Goal: Obtain resource: Download file/media

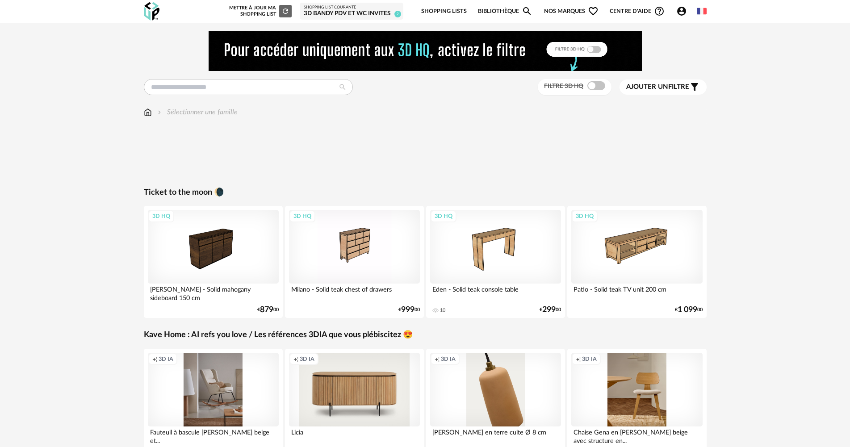
click at [152, 110] on div "Sélectionner une famille" at bounding box center [191, 112] width 94 height 10
click at [149, 114] on img at bounding box center [148, 112] width 8 height 10
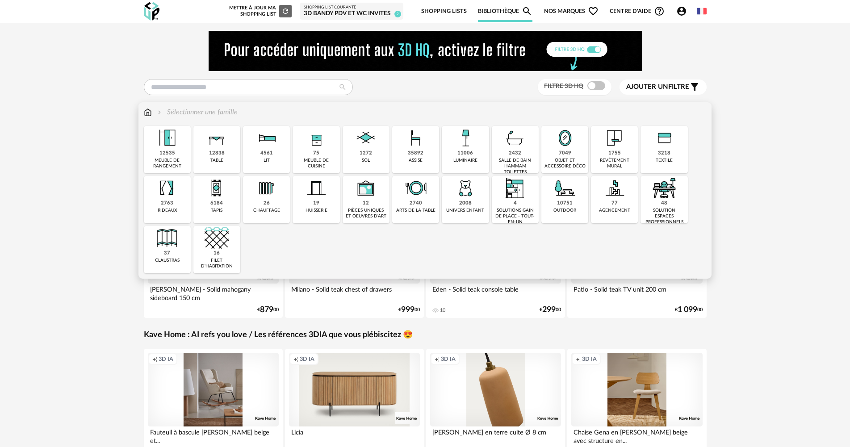
click at [417, 158] on div "assise" at bounding box center [416, 161] width 14 height 6
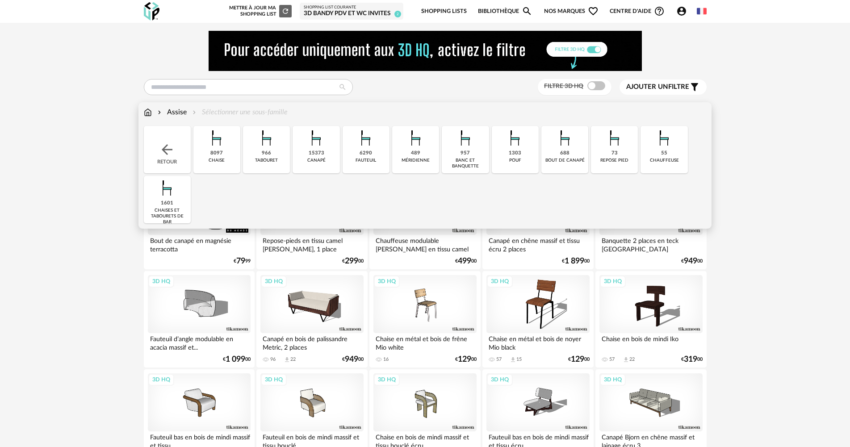
click at [219, 150] on div "8097" at bounding box center [216, 153] width 13 height 7
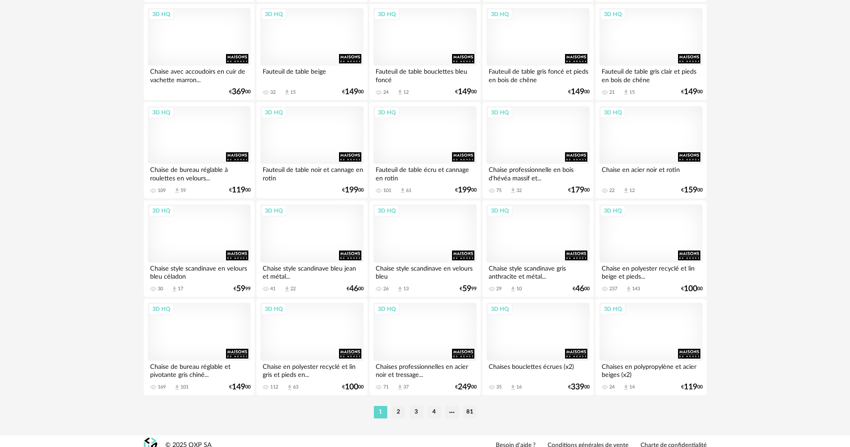
scroll to position [1750, 0]
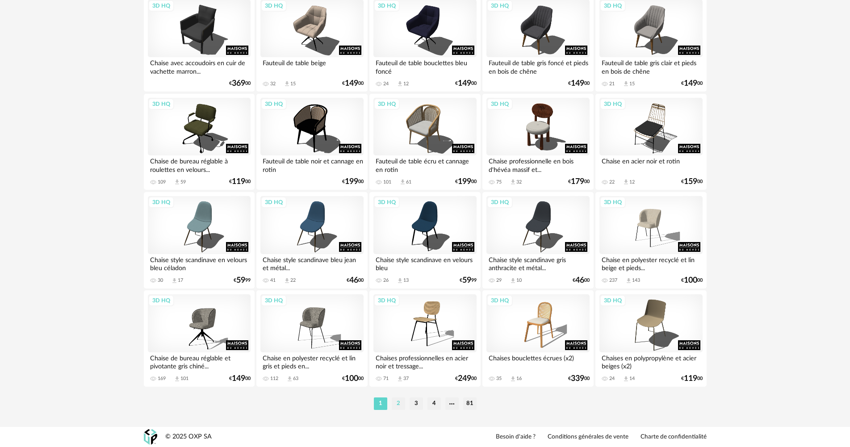
click at [397, 402] on li "2" at bounding box center [398, 403] width 13 height 13
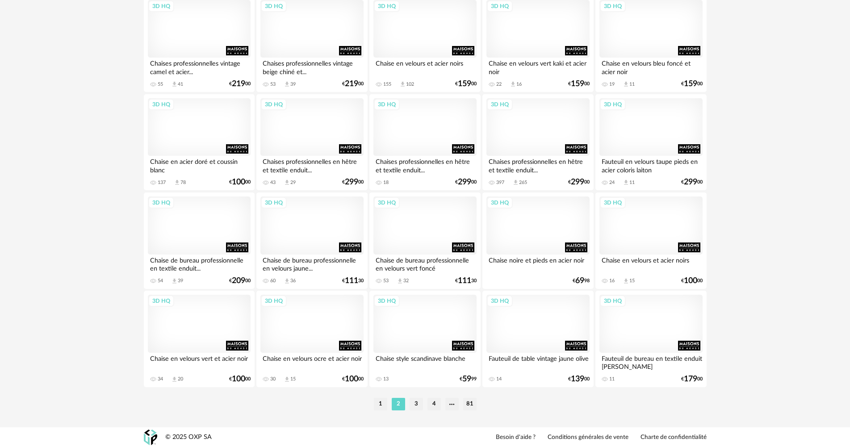
scroll to position [1750, 0]
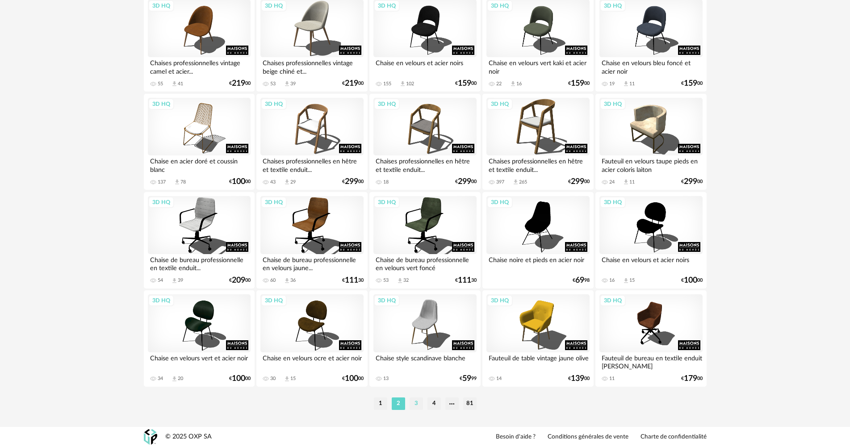
click at [413, 401] on li "3" at bounding box center [415, 403] width 13 height 13
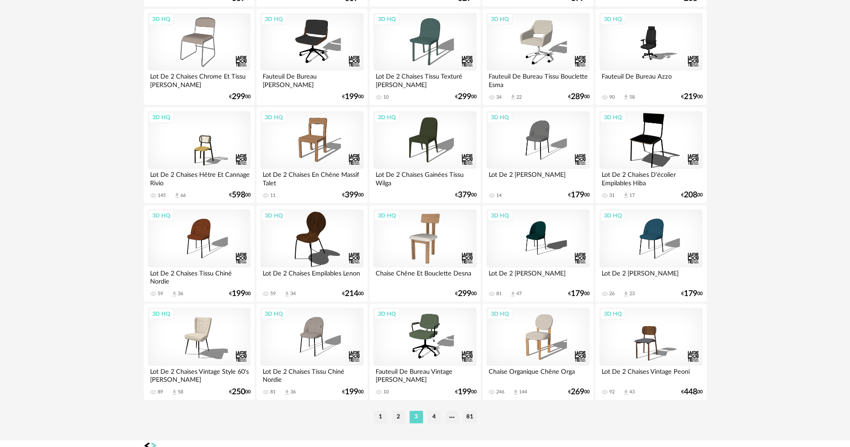
scroll to position [1750, 0]
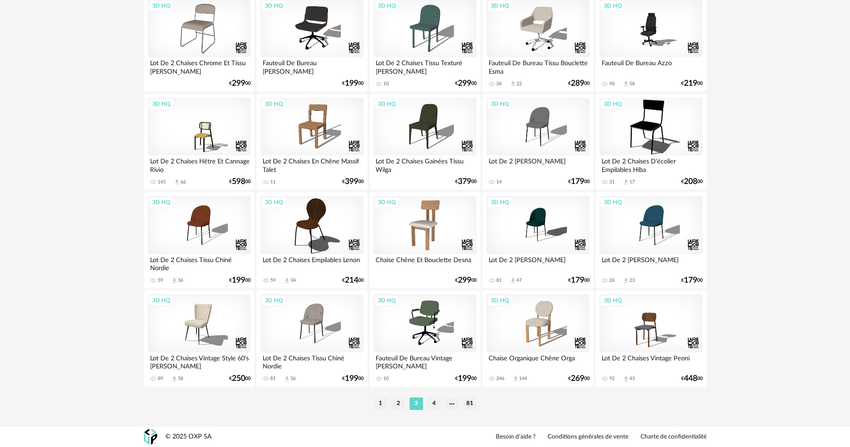
click at [435, 397] on div "1 2 3 4 81" at bounding box center [425, 404] width 563 height 14
click at [435, 400] on li "4" at bounding box center [433, 403] width 13 height 13
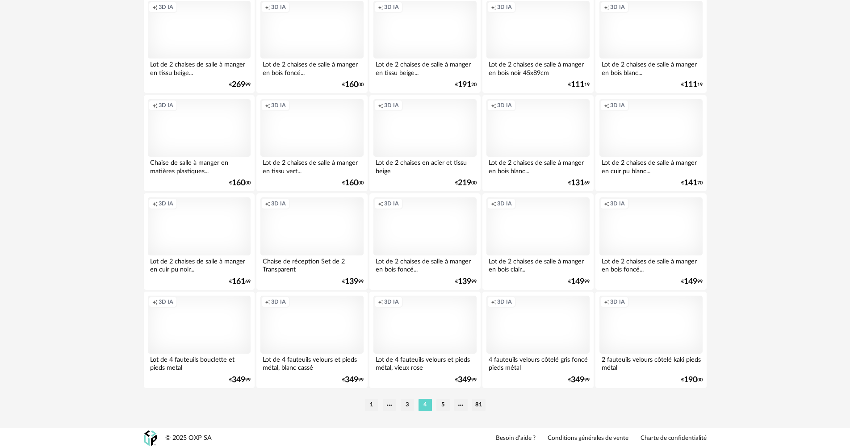
scroll to position [1750, 0]
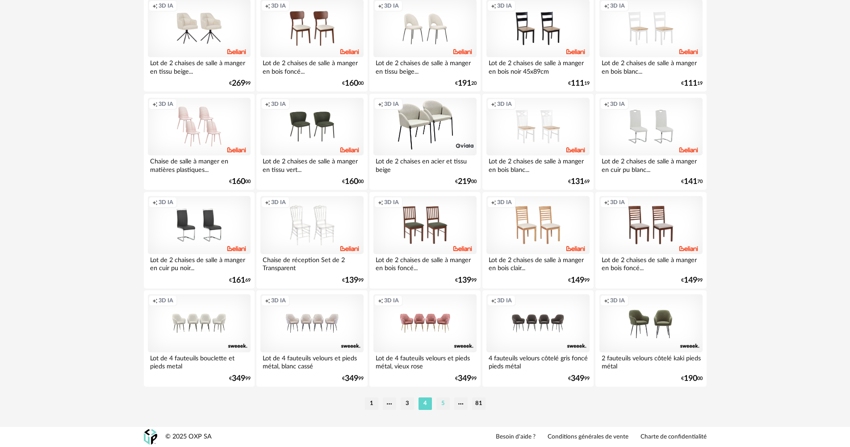
click at [442, 405] on li "5" at bounding box center [442, 403] width 13 height 13
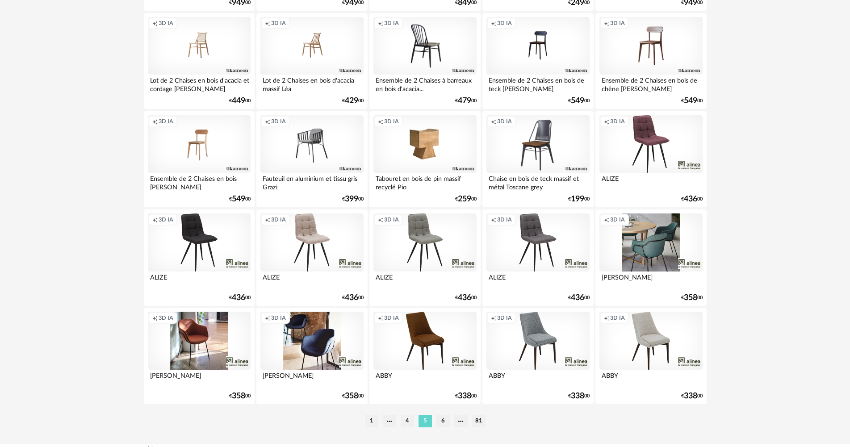
scroll to position [1750, 0]
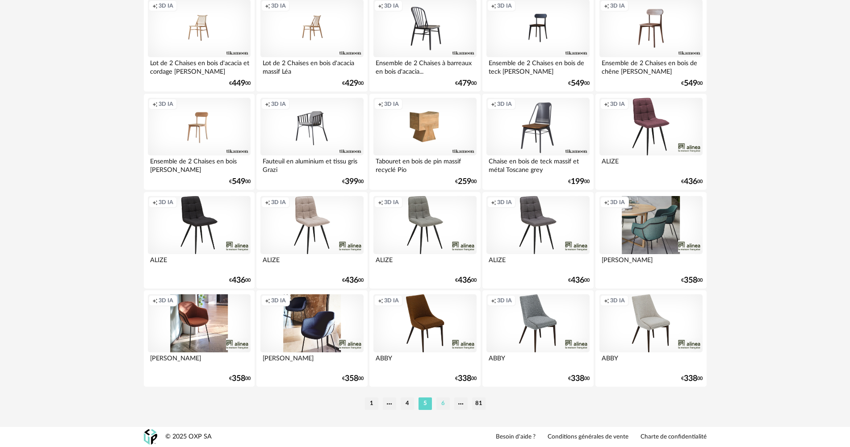
click at [443, 403] on li "6" at bounding box center [442, 403] width 13 height 13
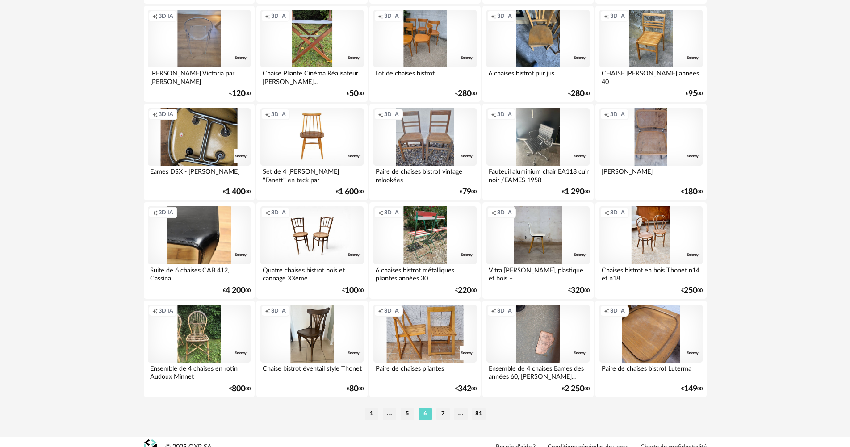
scroll to position [1750, 0]
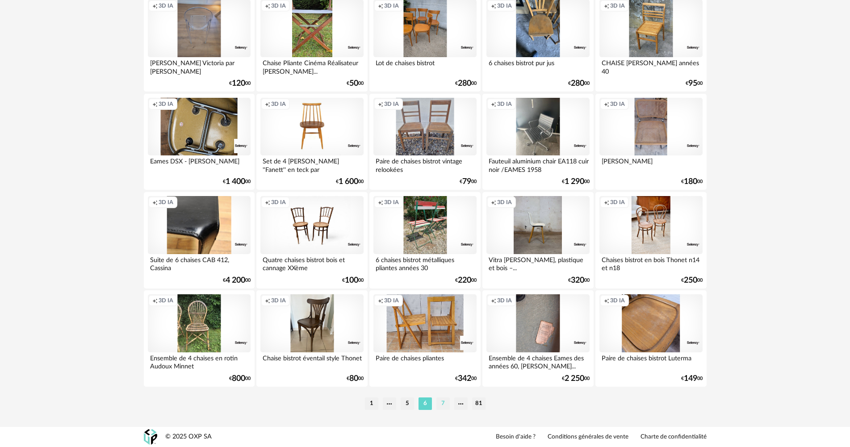
click at [441, 401] on li "7" at bounding box center [442, 403] width 13 height 13
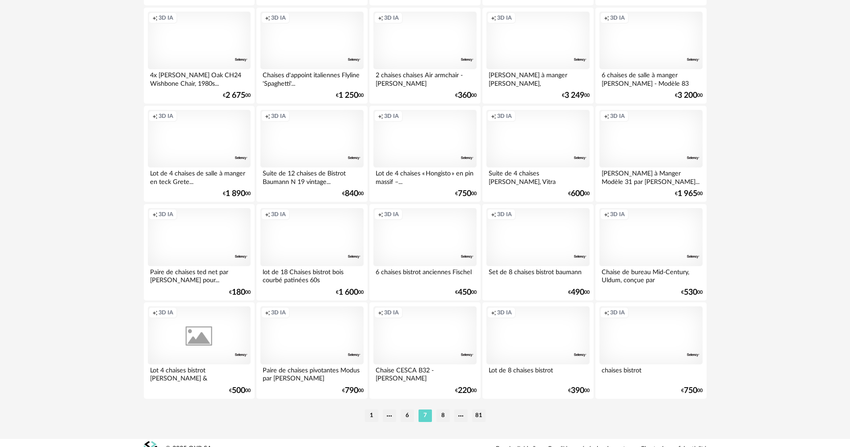
scroll to position [1750, 0]
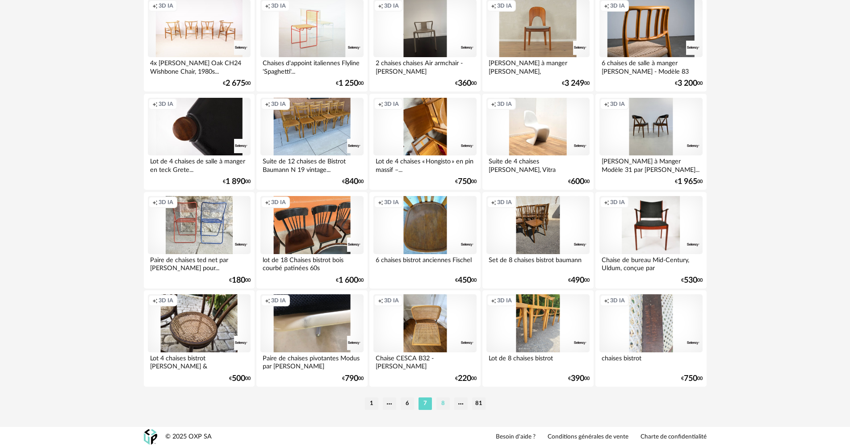
click at [446, 405] on li "8" at bounding box center [442, 403] width 13 height 13
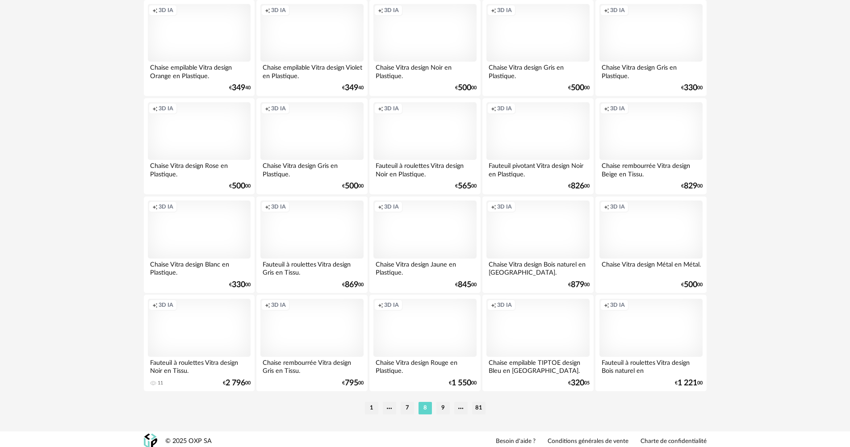
scroll to position [1750, 0]
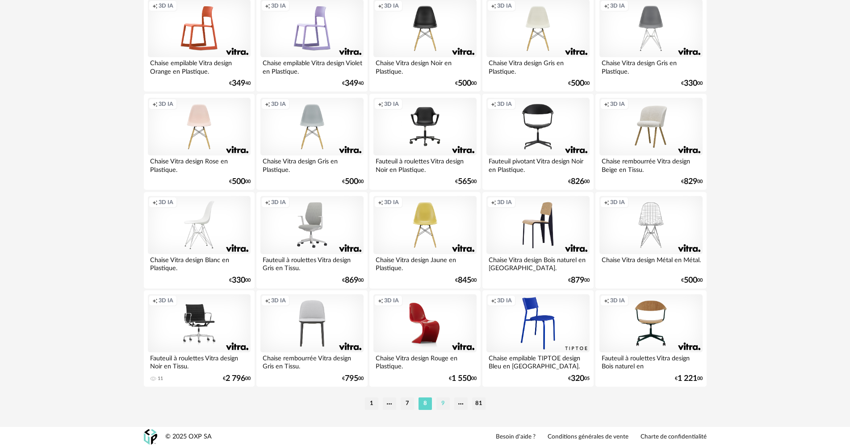
click at [444, 407] on li "9" at bounding box center [442, 403] width 13 height 13
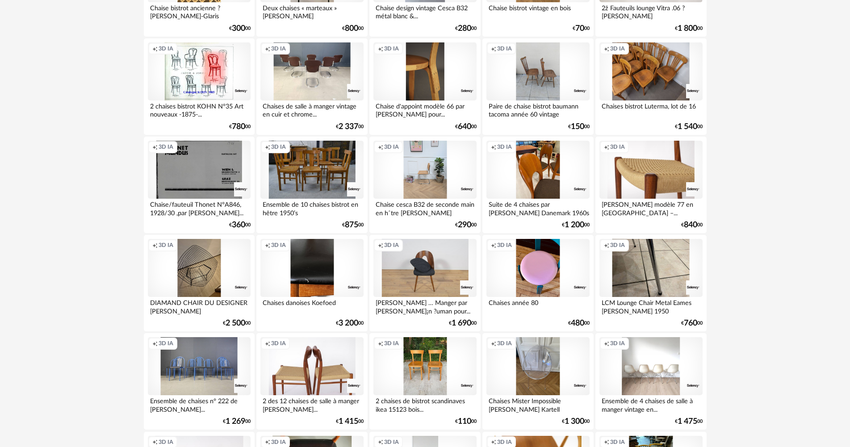
scroll to position [1071, 0]
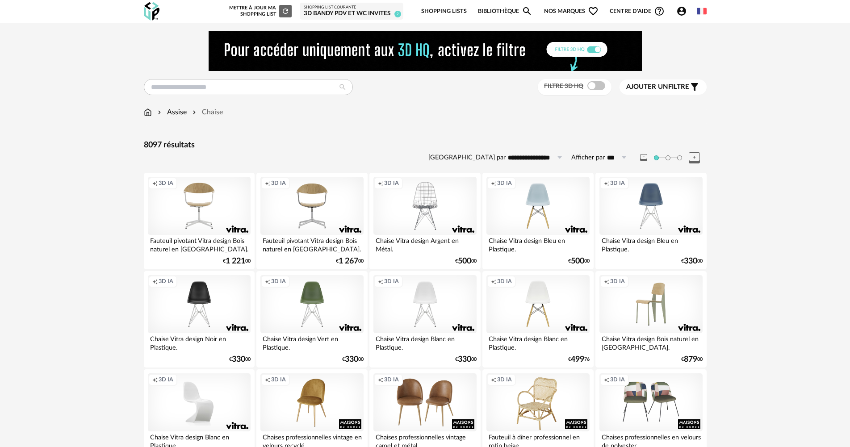
click at [671, 84] on span "Ajouter un filtre" at bounding box center [657, 87] width 63 height 9
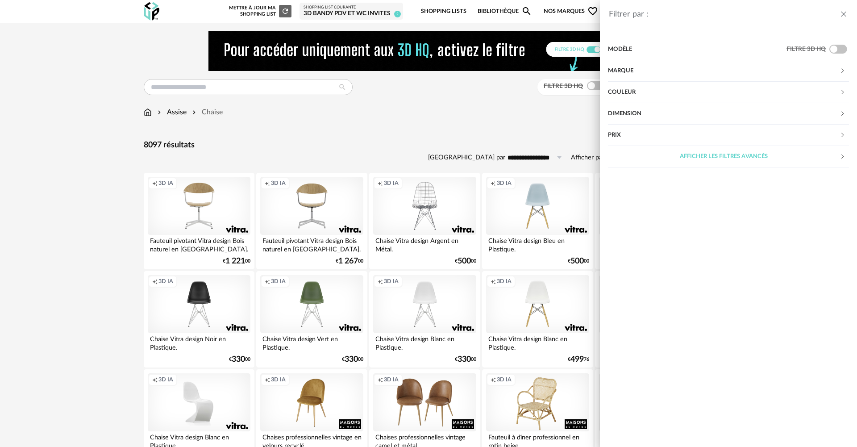
click at [634, 66] on div "Marque" at bounding box center [724, 70] width 232 height 21
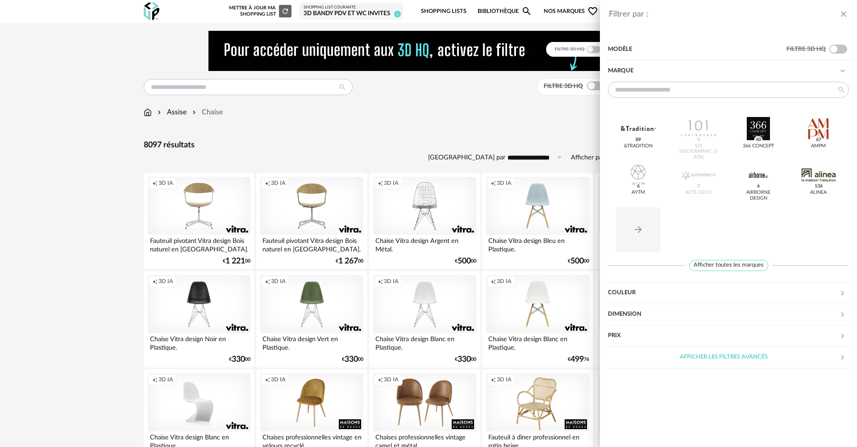
click at [634, 66] on div "Marque" at bounding box center [724, 70] width 232 height 21
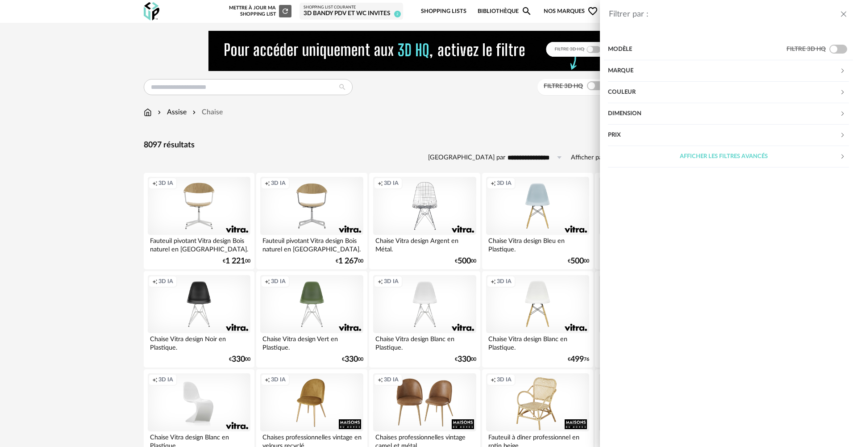
click at [630, 96] on div "Couleur" at bounding box center [724, 92] width 232 height 21
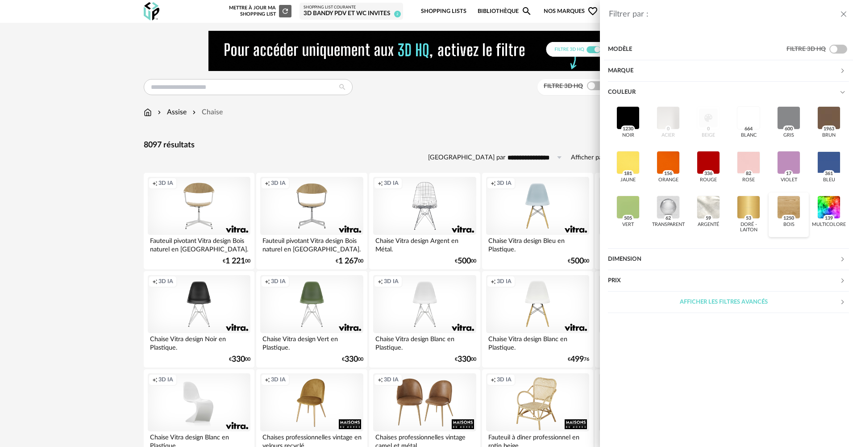
click at [794, 211] on div at bounding box center [788, 207] width 23 height 23
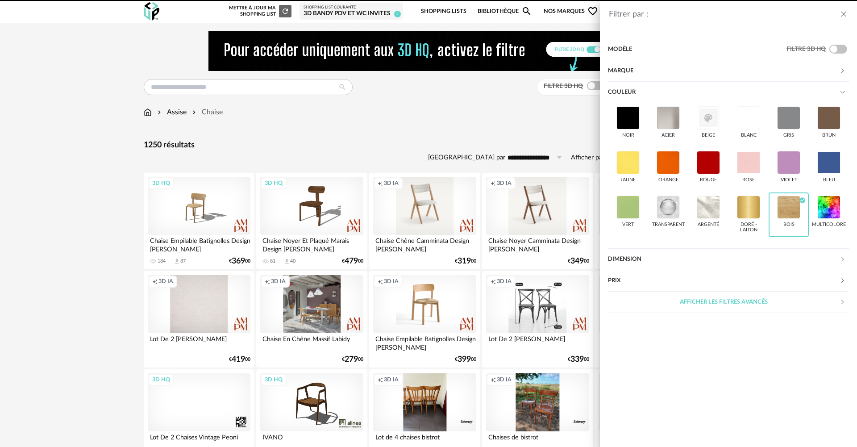
click at [493, 112] on div "Filtrer par : Modèle Filtre 3D HQ Marque &tradition 0 101 Copenhagen 0 366 Conc…" at bounding box center [428, 223] width 857 height 447
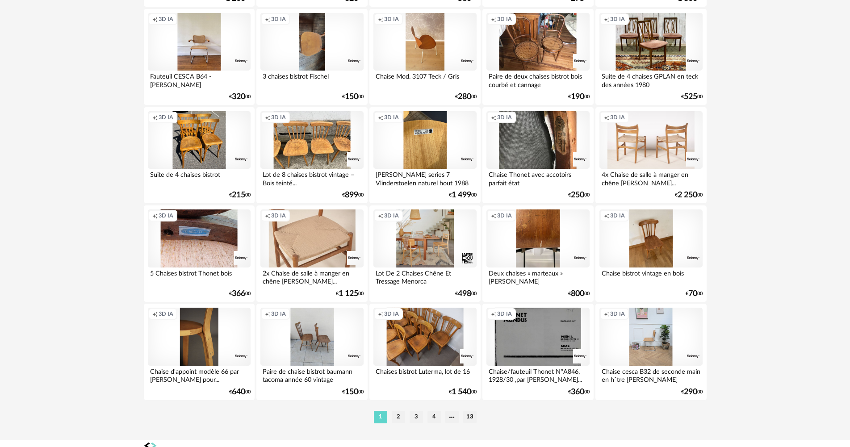
scroll to position [1750, 0]
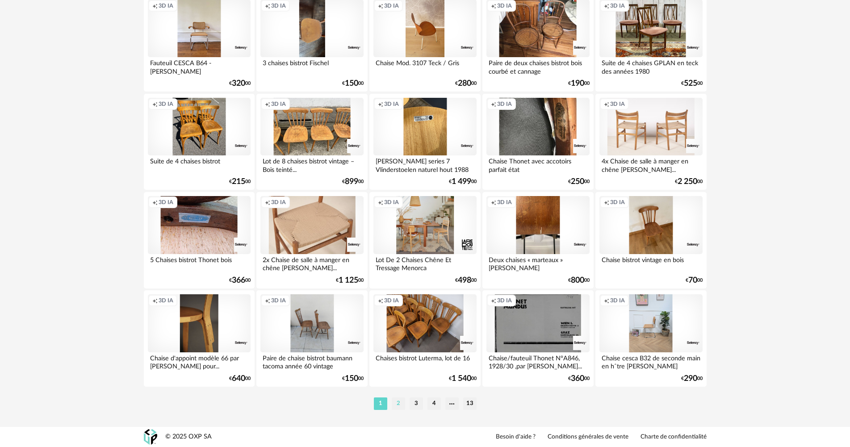
click at [405, 405] on li "2" at bounding box center [398, 403] width 13 height 13
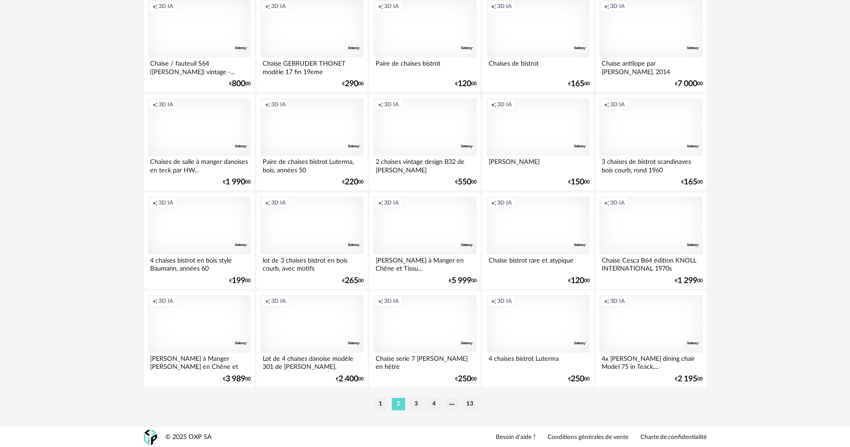
scroll to position [1750, 0]
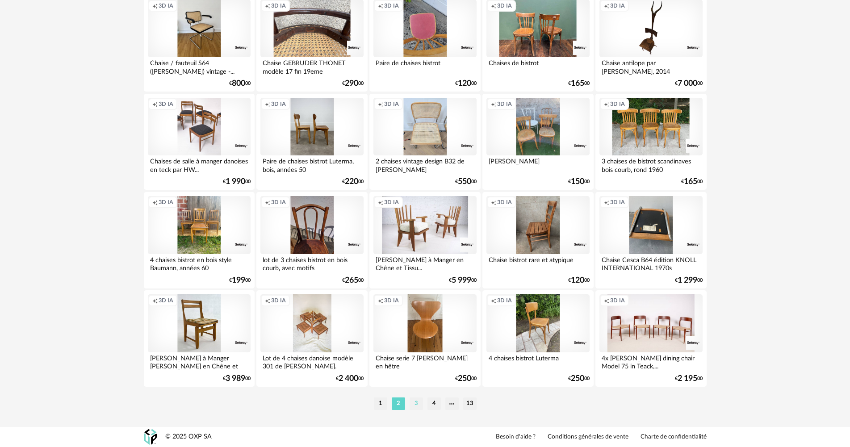
click at [416, 403] on li "3" at bounding box center [415, 403] width 13 height 13
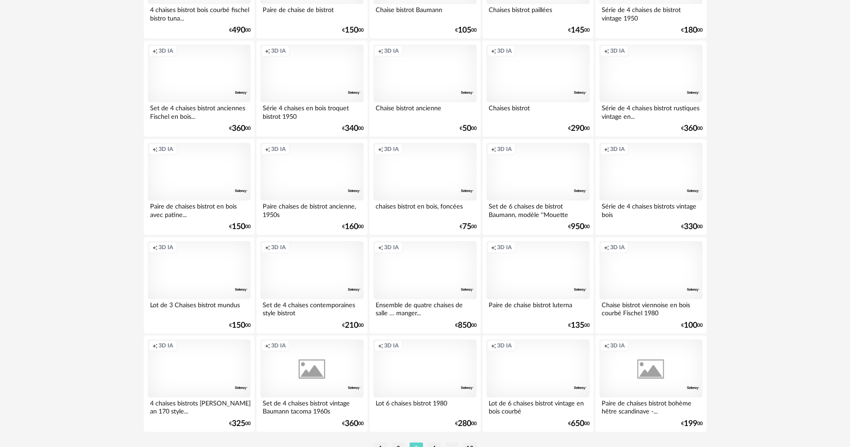
scroll to position [1750, 0]
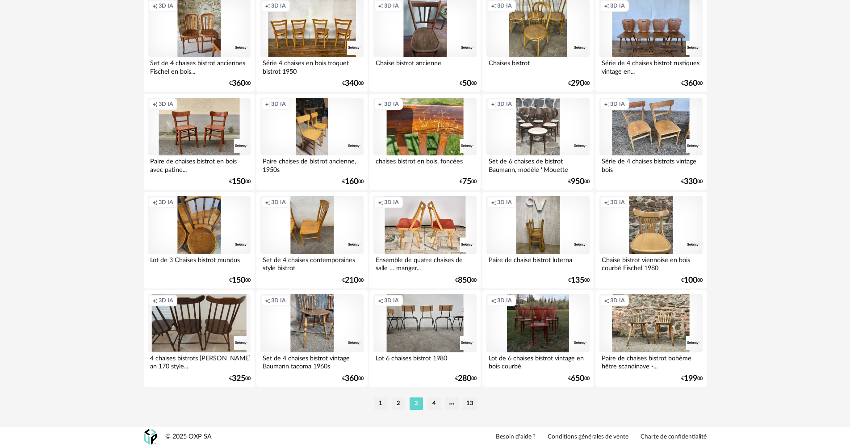
click at [432, 399] on li "4" at bounding box center [433, 403] width 13 height 13
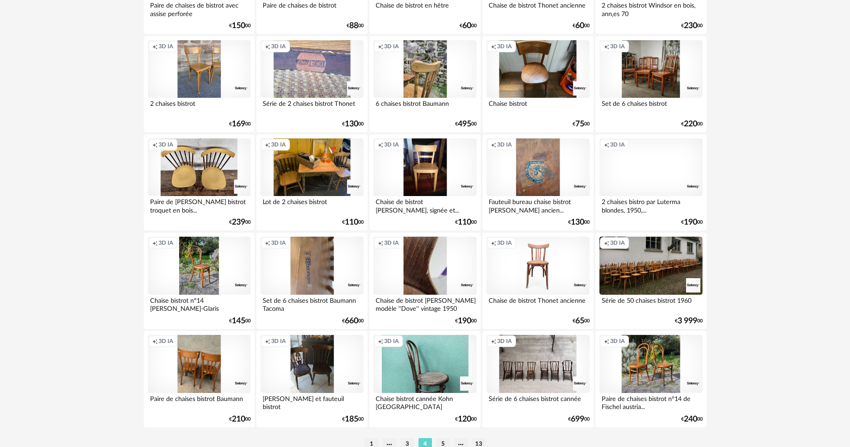
scroll to position [1750, 0]
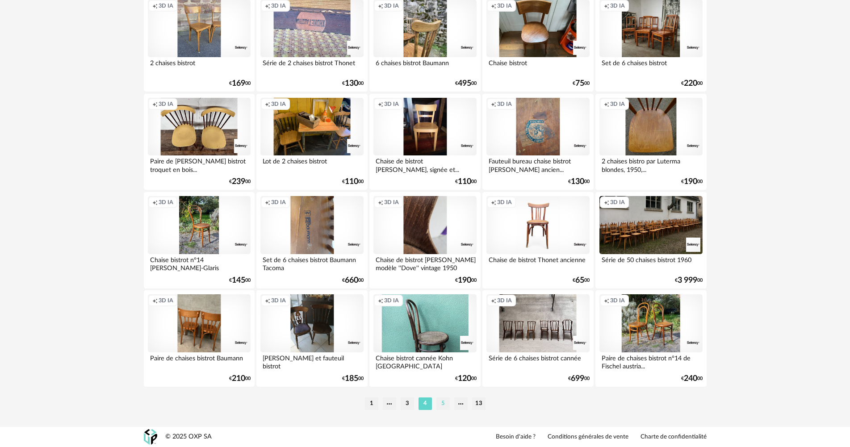
click at [443, 403] on li "5" at bounding box center [442, 403] width 13 height 13
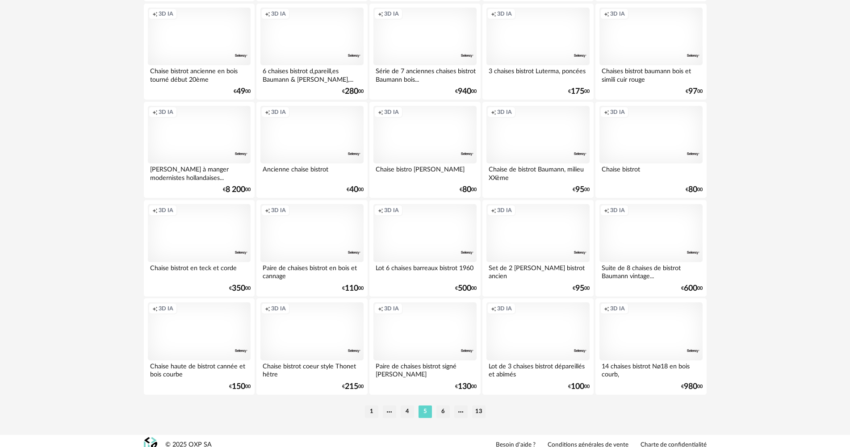
scroll to position [1750, 0]
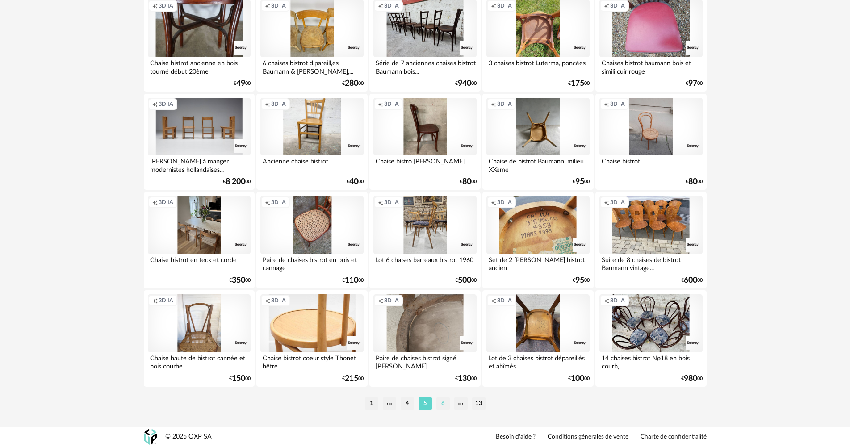
click at [443, 401] on li "6" at bounding box center [442, 403] width 13 height 13
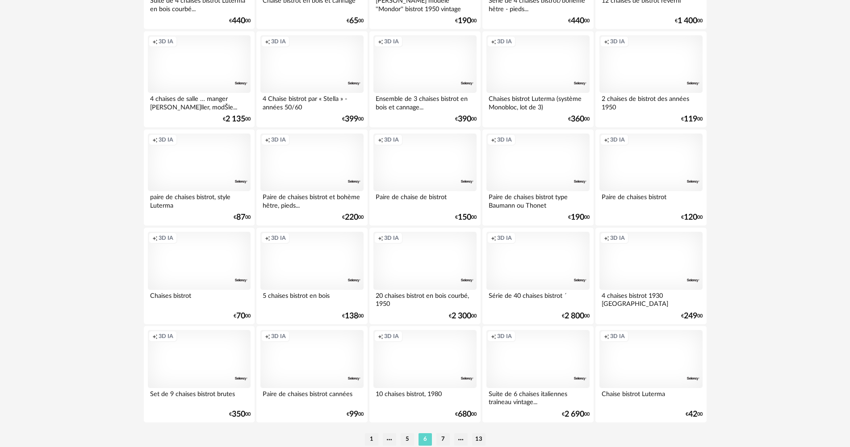
scroll to position [1750, 0]
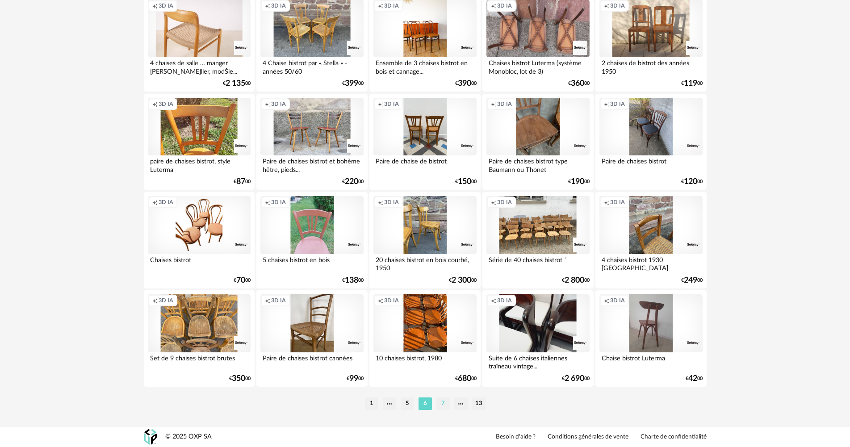
click at [442, 408] on li "7" at bounding box center [442, 403] width 13 height 13
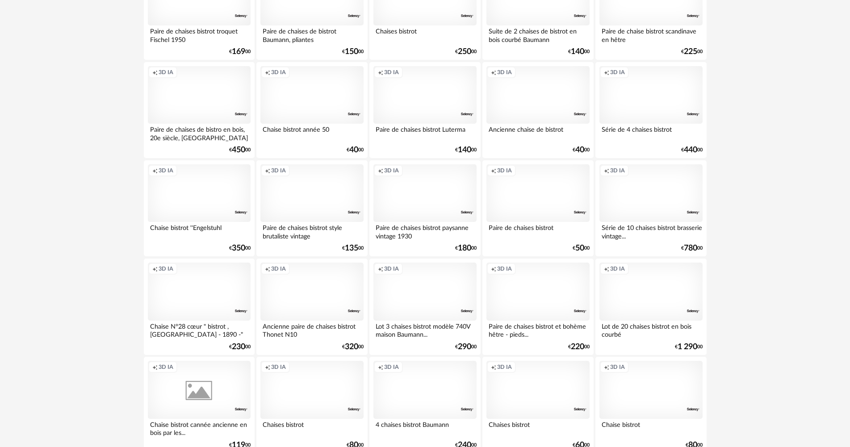
scroll to position [1742, 0]
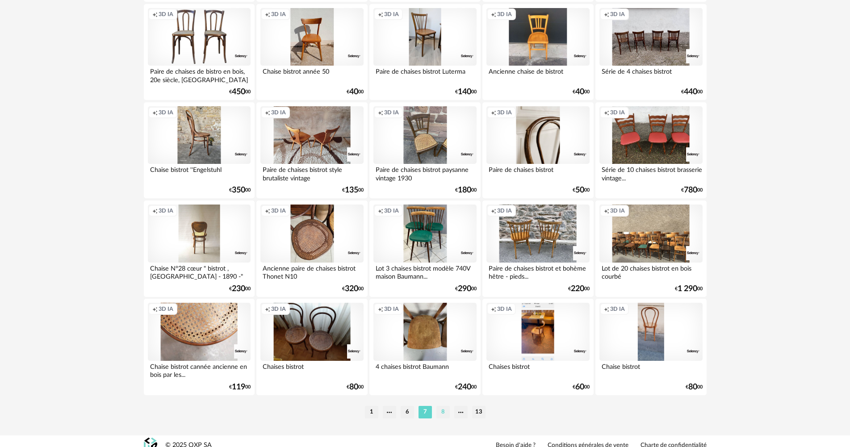
click at [440, 411] on li "8" at bounding box center [442, 412] width 13 height 13
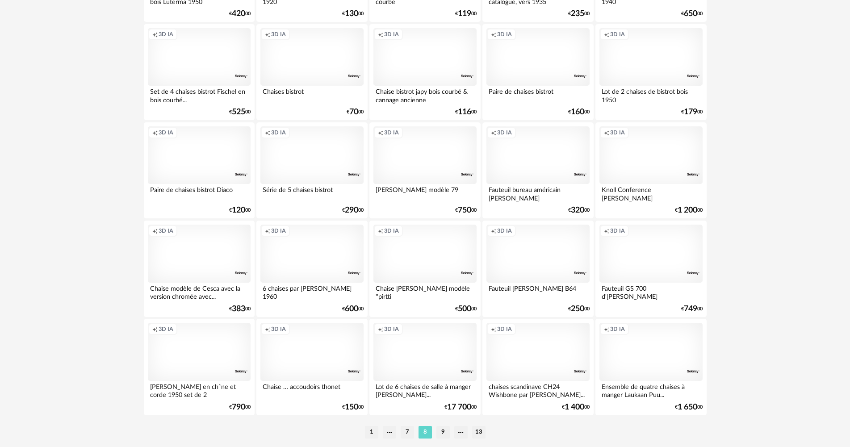
scroll to position [1750, 0]
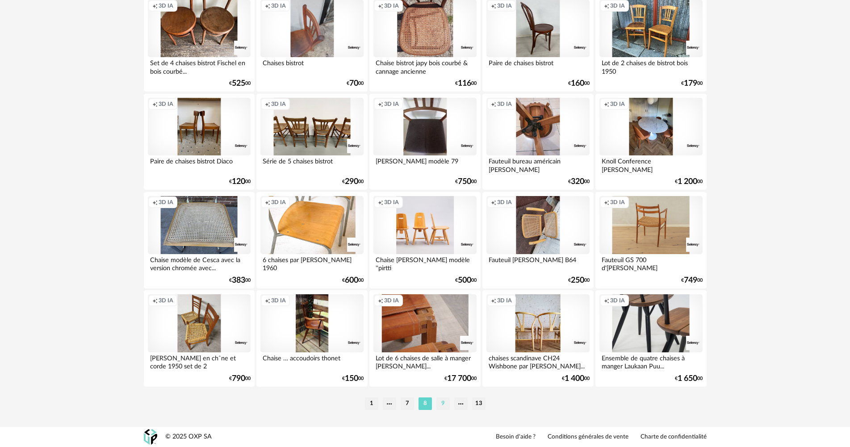
click at [444, 401] on li "9" at bounding box center [442, 403] width 13 height 13
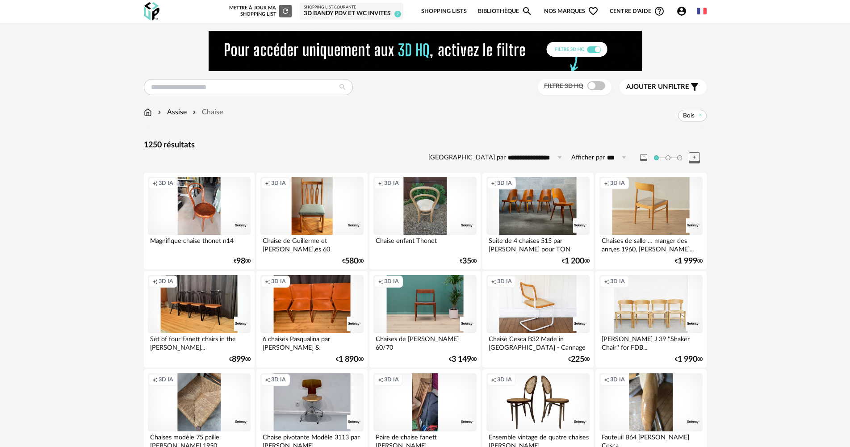
drag, startPoint x: 701, startPoint y: 113, endPoint x: 685, endPoint y: 113, distance: 16.1
click at [701, 113] on icon at bounding box center [700, 115] width 6 height 6
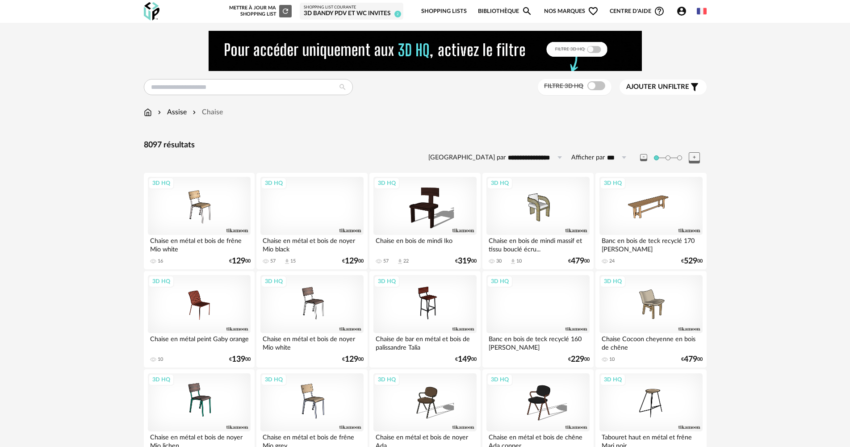
click at [662, 87] on span "Ajouter un" at bounding box center [647, 87] width 42 height 7
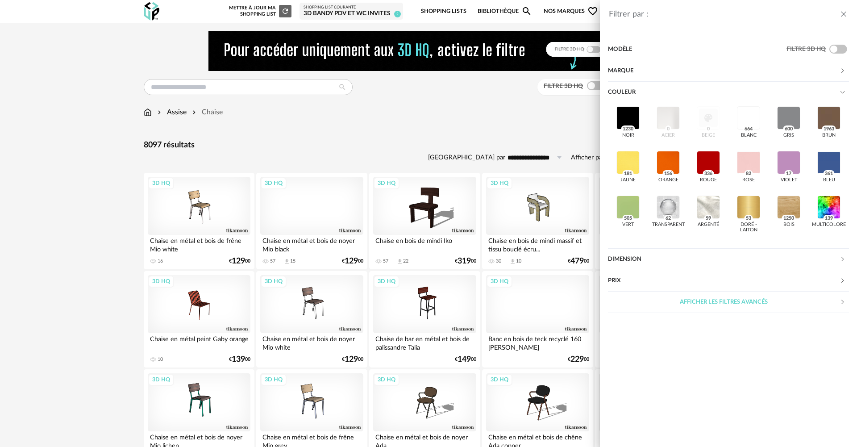
click at [620, 65] on div "Marque" at bounding box center [724, 70] width 232 height 21
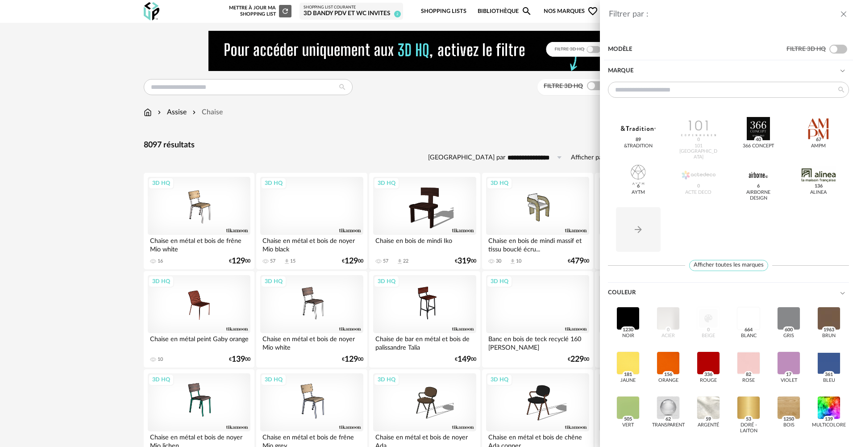
click at [724, 259] on div "&tradition 89 101 Copenhagen 0 366 Concept 40 AMPM 67 AYTM 6 Acte DECO 0 Airbor…" at bounding box center [728, 176] width 241 height 189
click at [724, 267] on span "Afficher toutes les marques" at bounding box center [728, 265] width 79 height 11
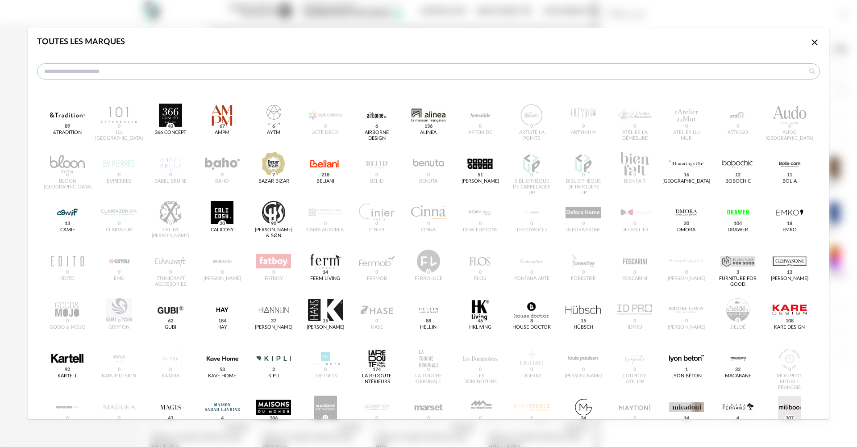
click at [330, 73] on input "dialog" at bounding box center [428, 71] width 783 height 16
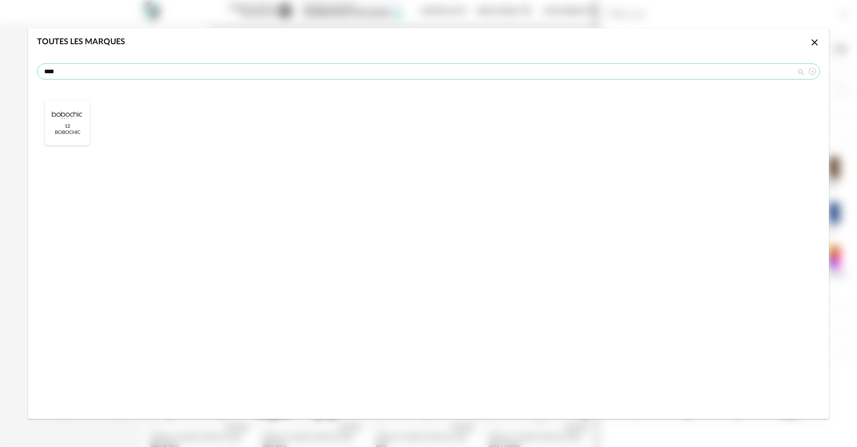
type input "****"
click at [76, 123] on div "dialog" at bounding box center [67, 115] width 35 height 23
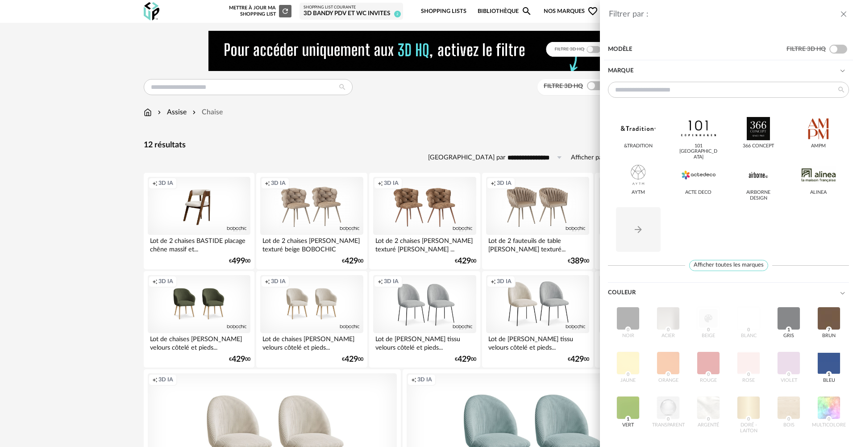
click at [395, 131] on div "Filtrer par : Modèle Filtre 3D HQ Marque &tradition 101 [GEOGRAPHIC_DATA] 366 C…" at bounding box center [428, 223] width 857 height 447
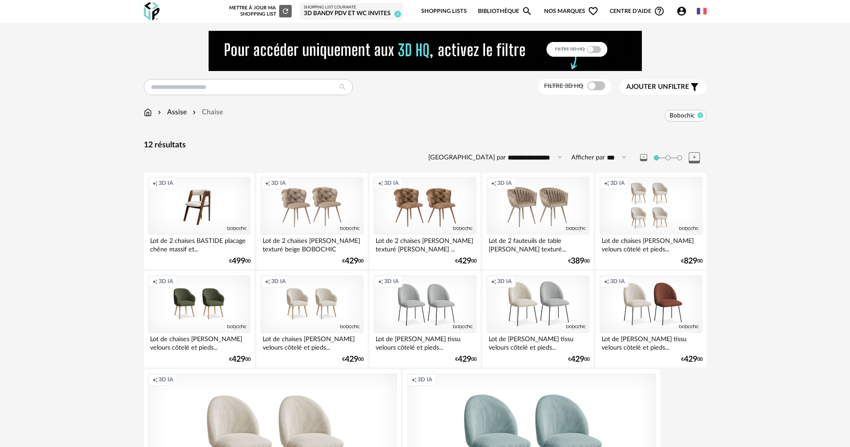
click at [698, 117] on icon at bounding box center [700, 115] width 6 height 6
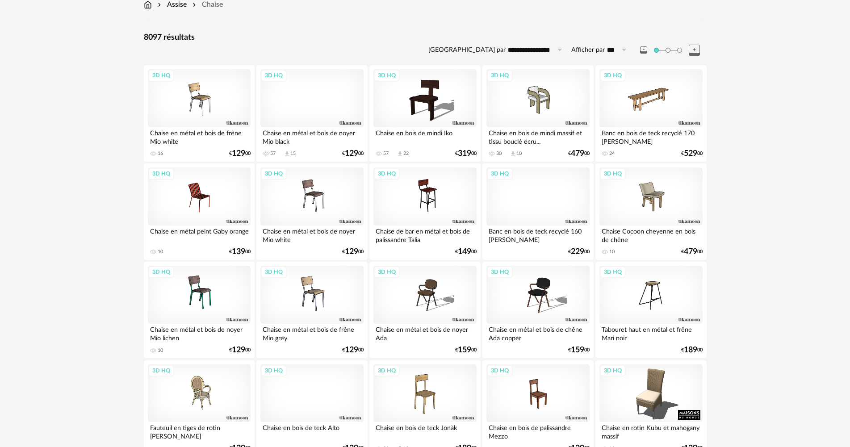
scroll to position [45, 0]
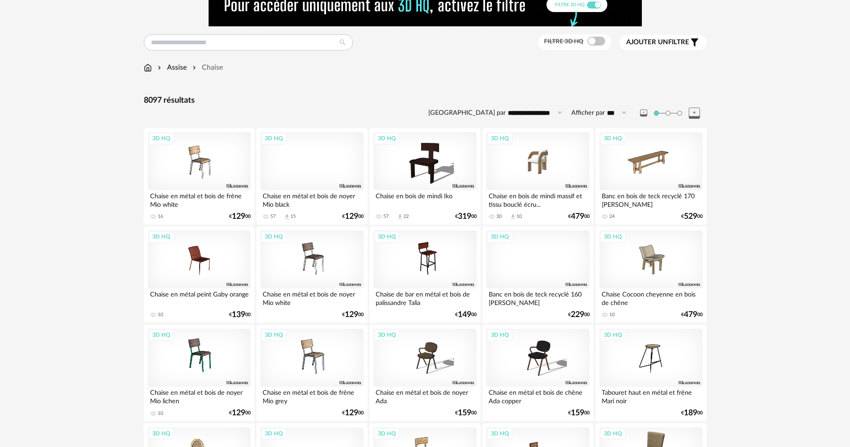
click at [559, 166] on div "3D HQ" at bounding box center [537, 161] width 103 height 58
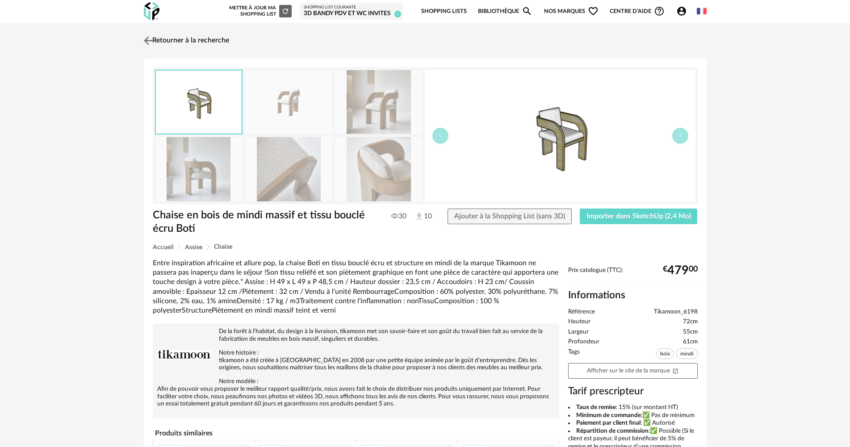
click at [150, 41] on img at bounding box center [148, 40] width 13 height 13
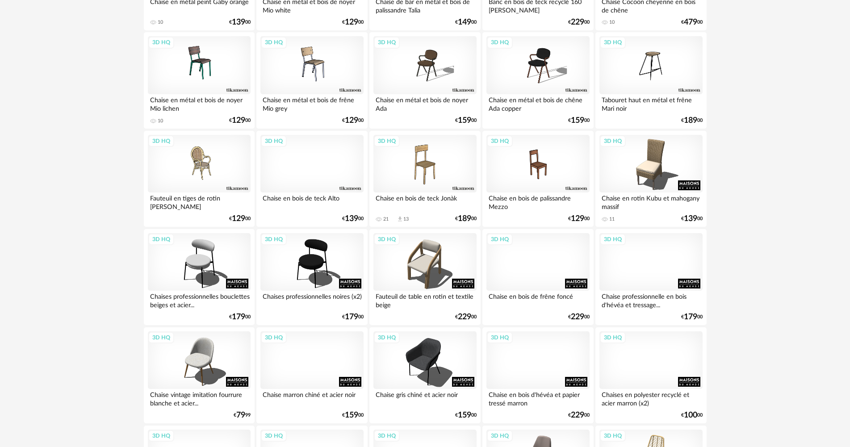
scroll to position [357, 0]
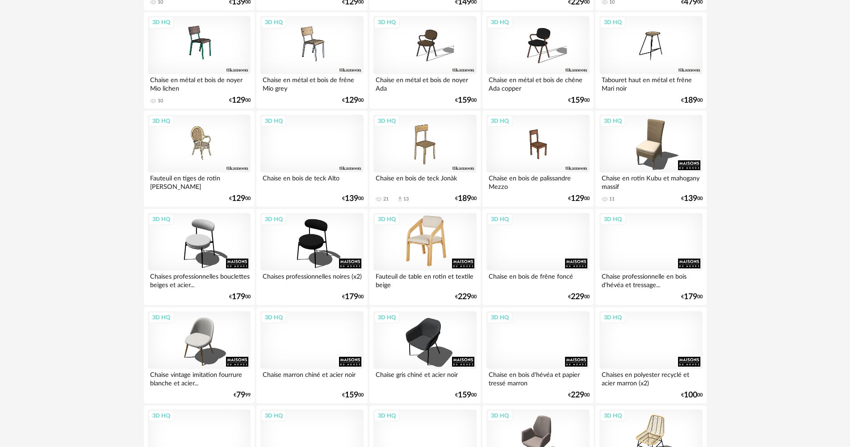
click at [403, 244] on div "3D HQ" at bounding box center [424, 242] width 103 height 58
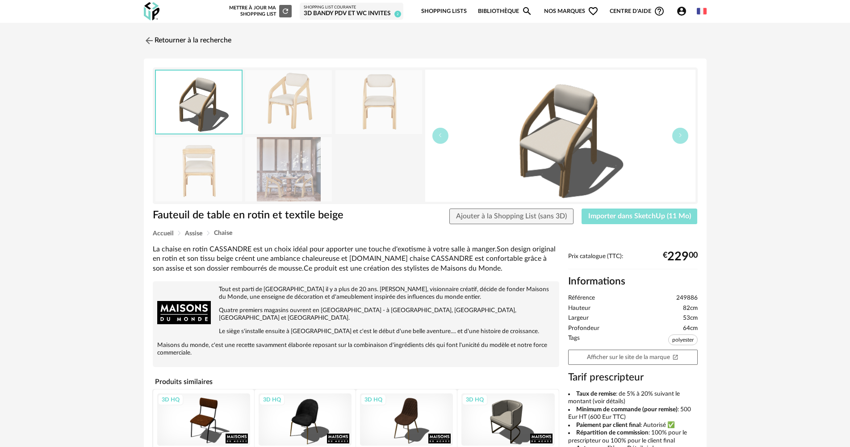
drag, startPoint x: 642, startPoint y: 215, endPoint x: 631, endPoint y: 217, distance: 10.9
click at [642, 215] on span "Importer dans SketchUp (11 Mo)" at bounding box center [639, 216] width 103 height 7
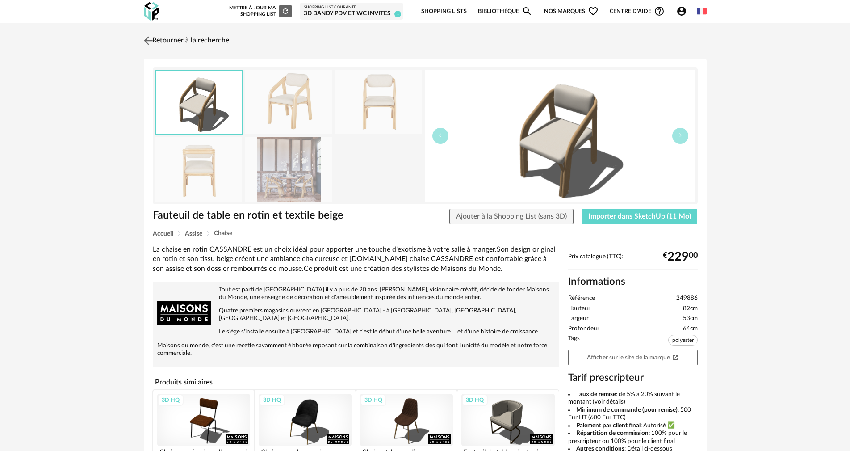
click at [156, 41] on link "Retourner à la recherche" at bounding box center [186, 41] width 88 height 20
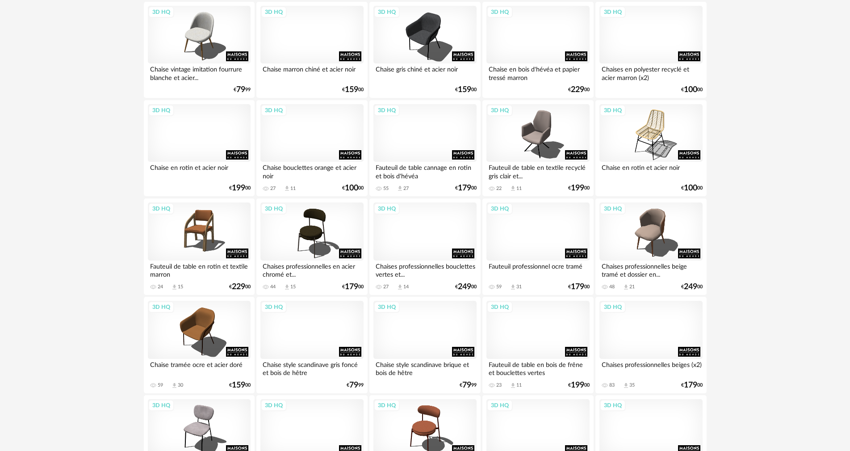
scroll to position [699, 0]
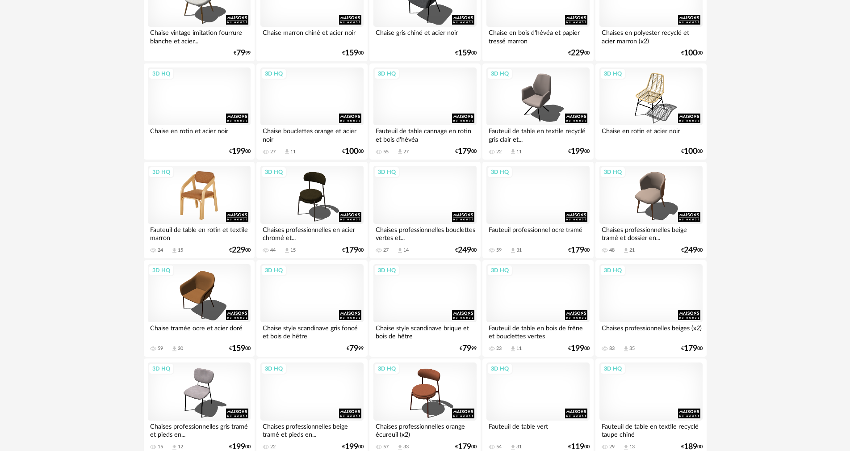
click at [218, 192] on div "3D HQ" at bounding box center [199, 195] width 103 height 58
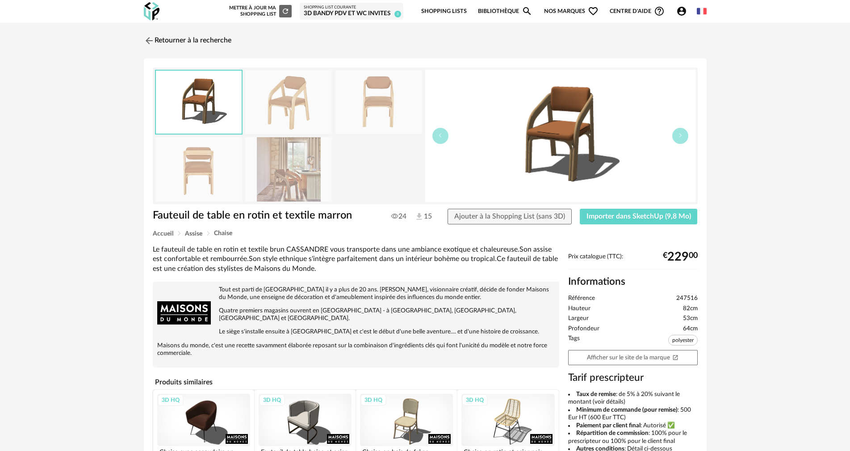
click at [301, 184] on img at bounding box center [288, 169] width 87 height 64
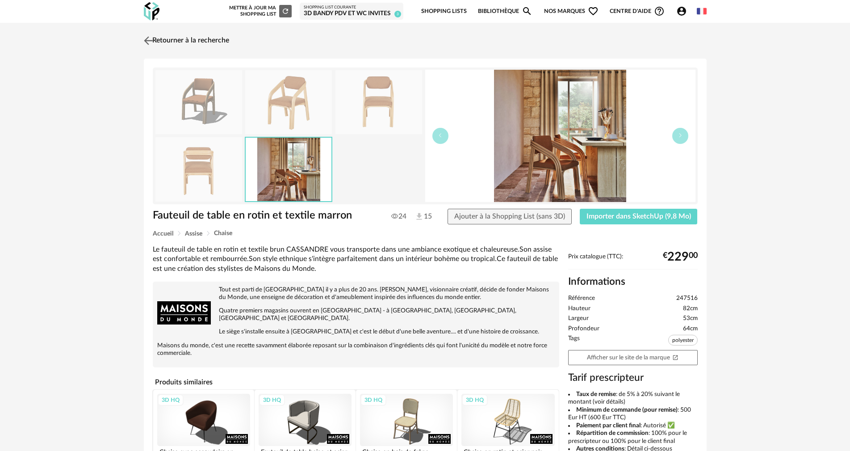
click at [152, 35] on img at bounding box center [148, 40] width 13 height 13
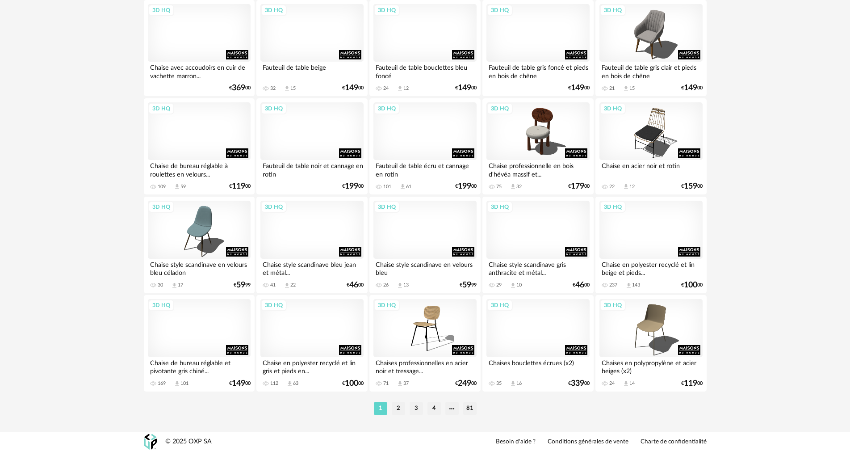
scroll to position [1747, 0]
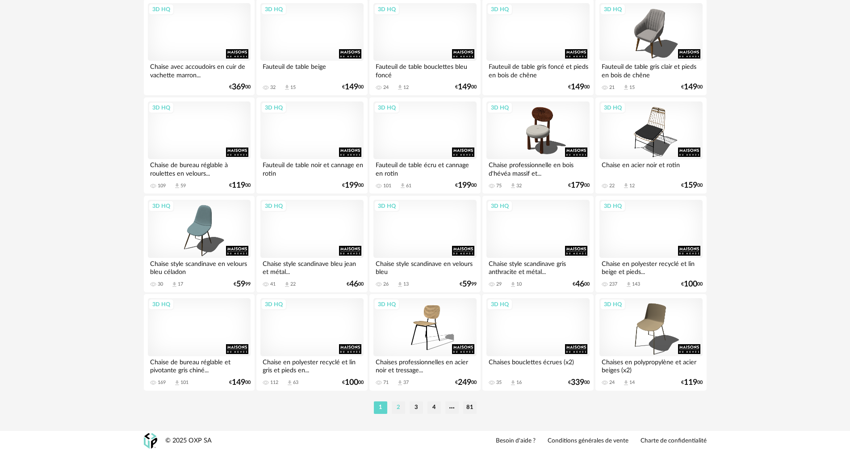
click at [399, 409] on li "2" at bounding box center [398, 407] width 13 height 13
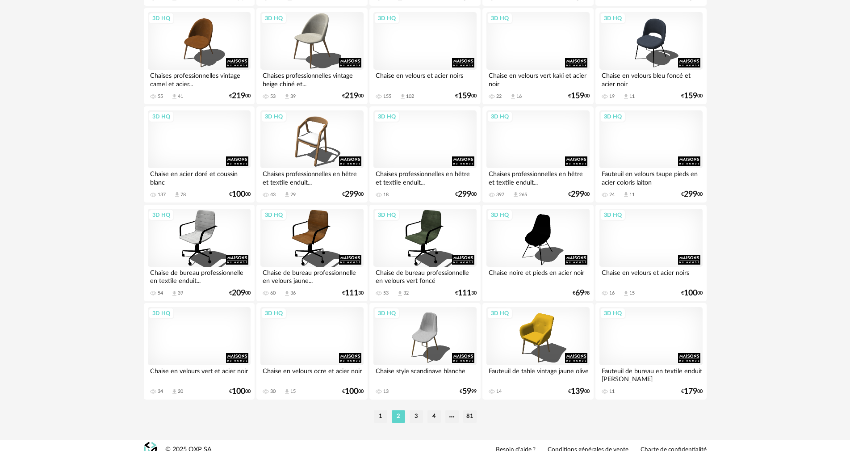
scroll to position [1747, 0]
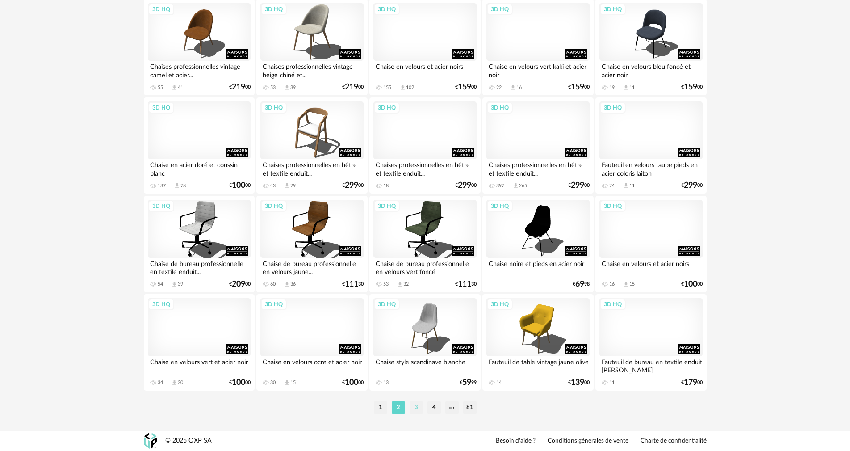
click at [410, 408] on li "3" at bounding box center [415, 407] width 13 height 13
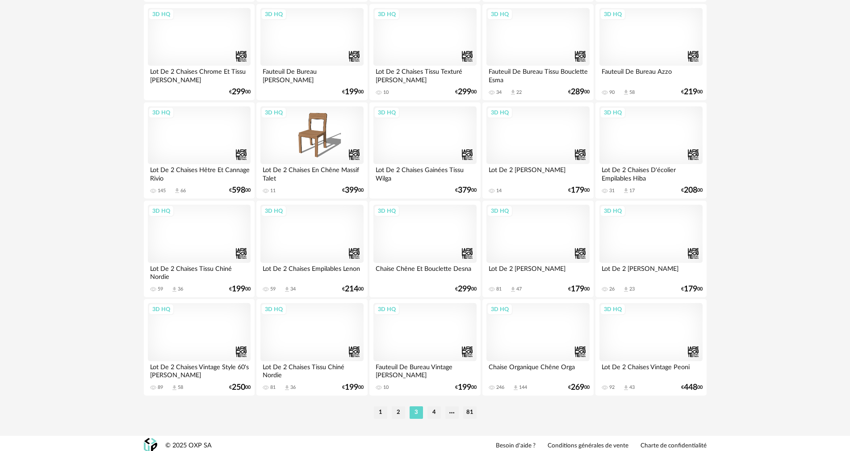
scroll to position [1747, 0]
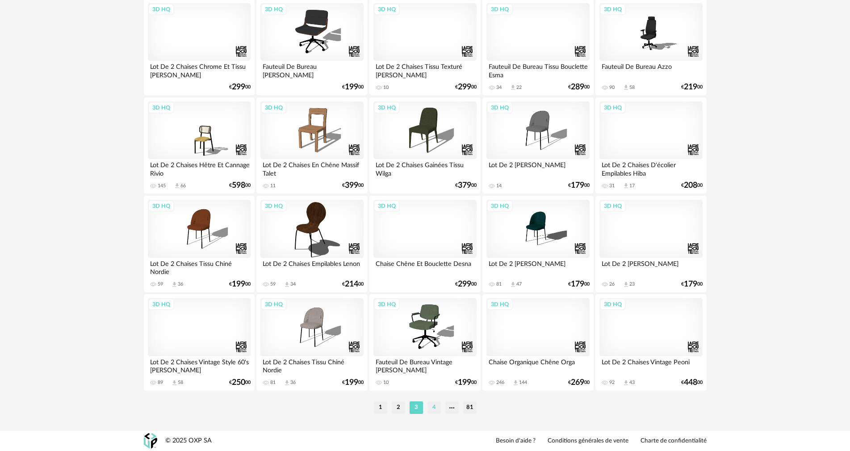
click at [435, 408] on li "4" at bounding box center [433, 407] width 13 height 13
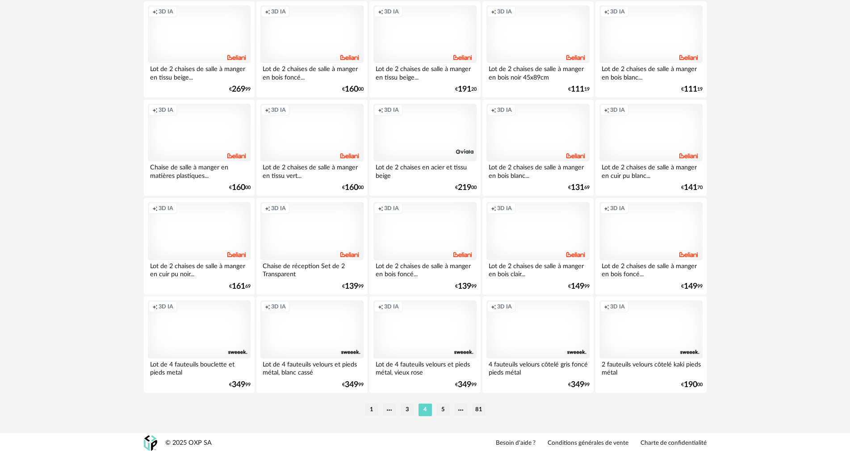
scroll to position [1747, 0]
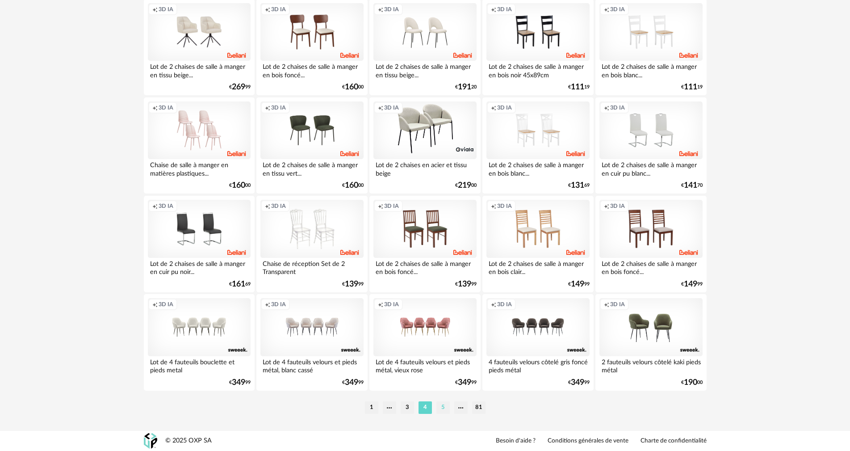
click at [443, 411] on li "5" at bounding box center [442, 407] width 13 height 13
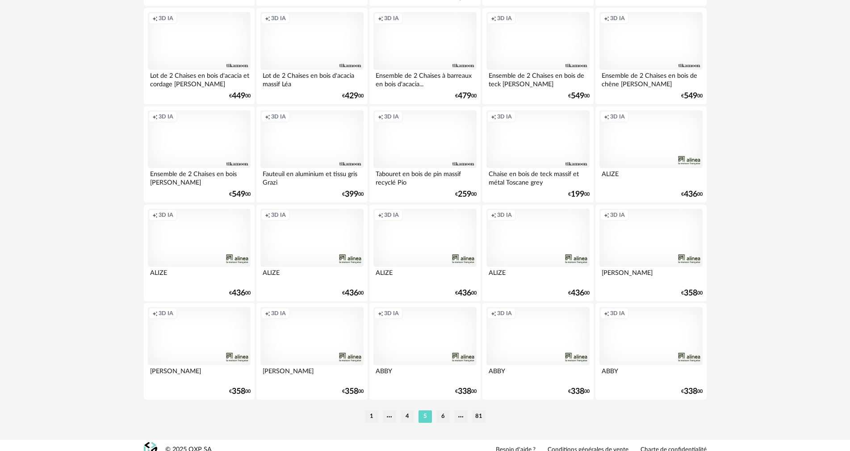
scroll to position [1747, 0]
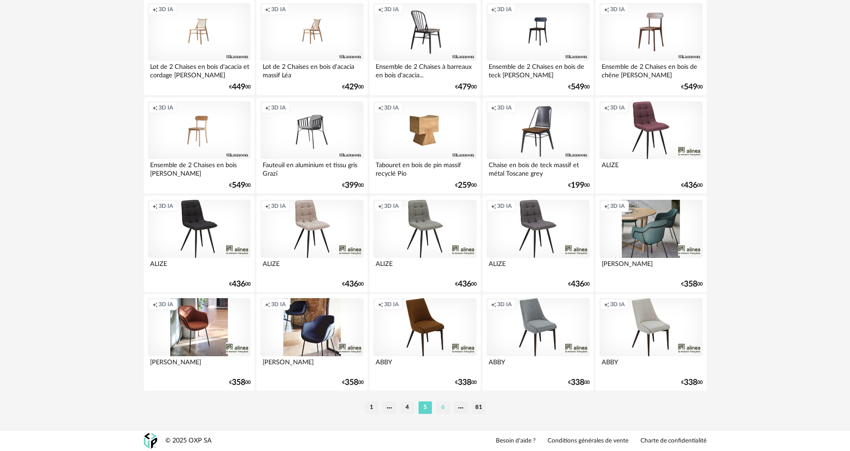
click at [440, 409] on li "6" at bounding box center [442, 407] width 13 height 13
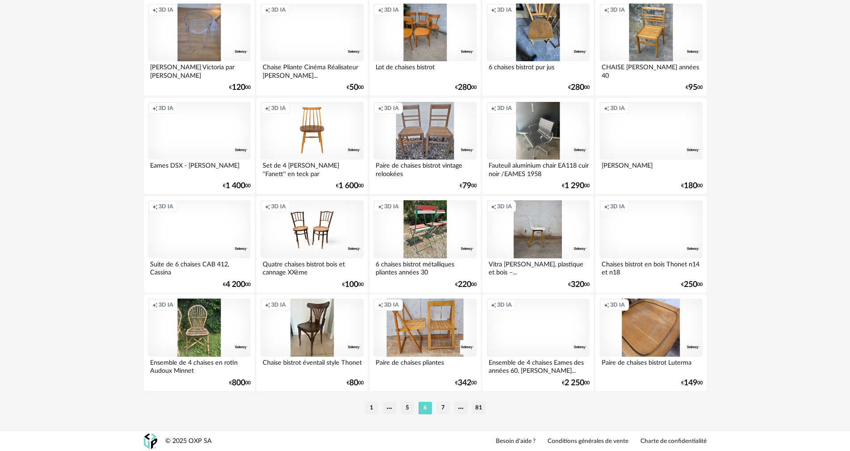
scroll to position [1747, 0]
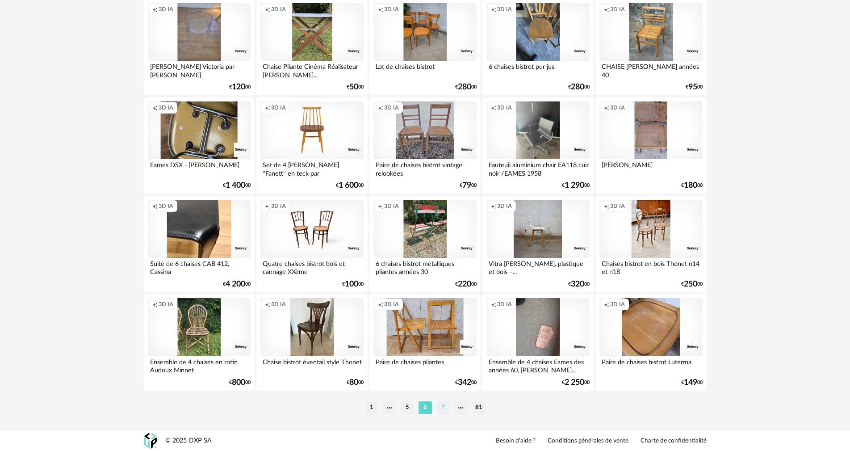
click at [437, 405] on li "7" at bounding box center [442, 407] width 13 height 13
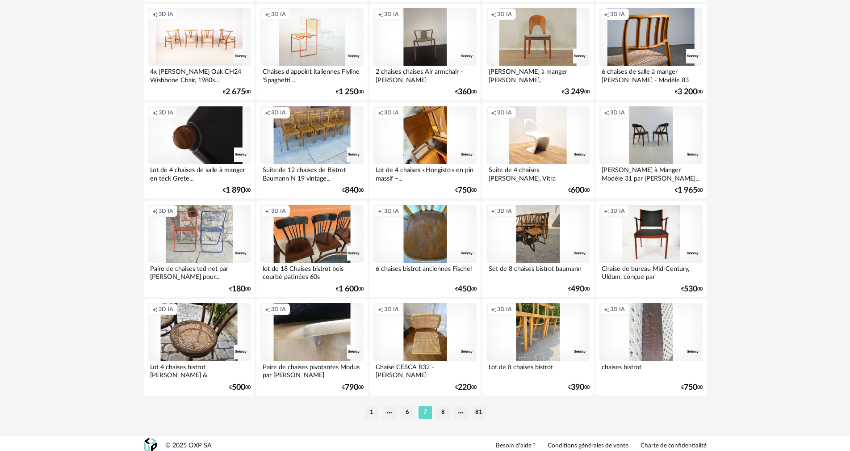
scroll to position [1747, 0]
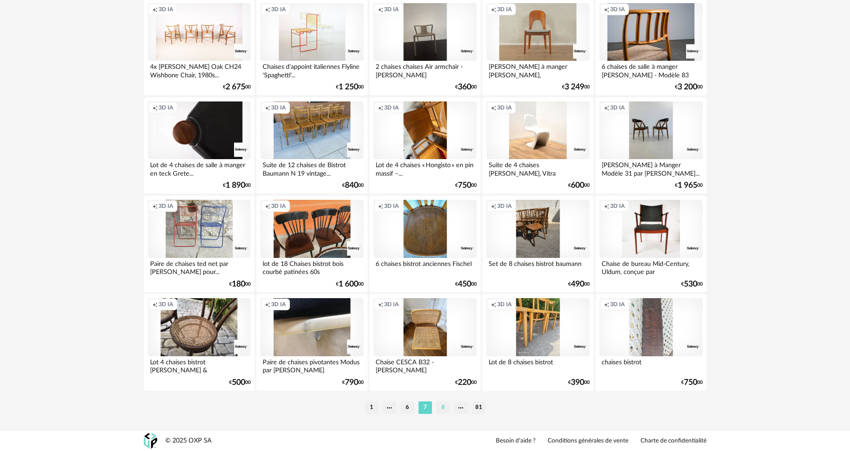
click at [441, 408] on li "8" at bounding box center [442, 407] width 13 height 13
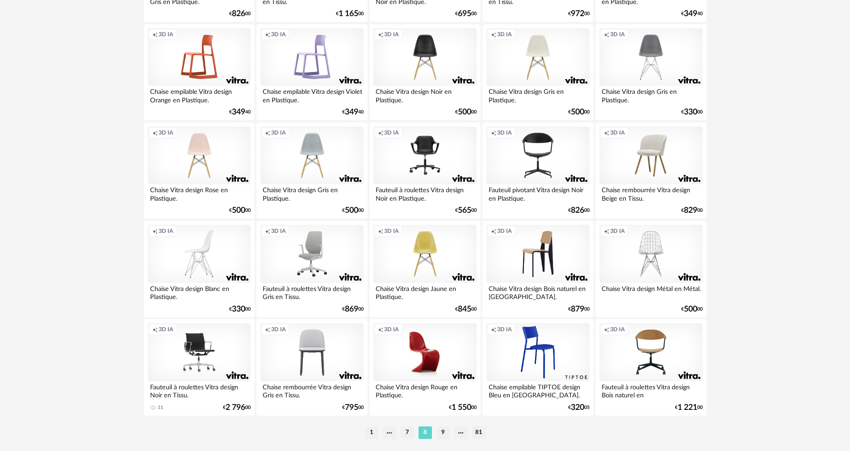
scroll to position [1747, 0]
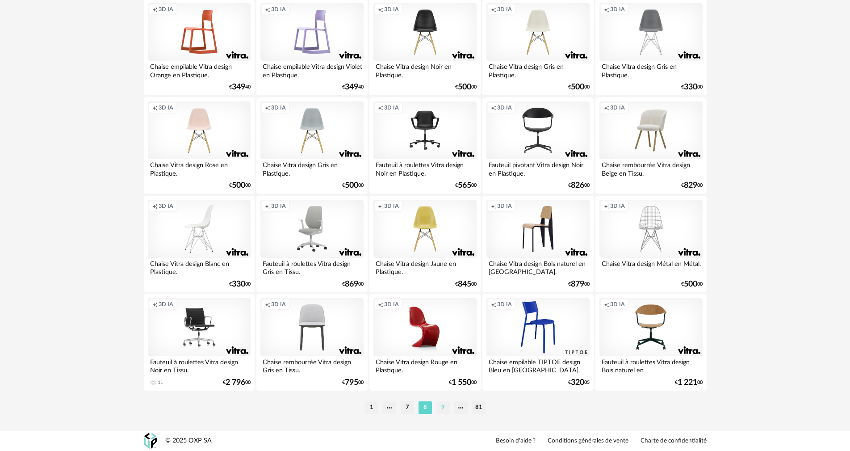
click at [443, 404] on li "9" at bounding box center [442, 407] width 13 height 13
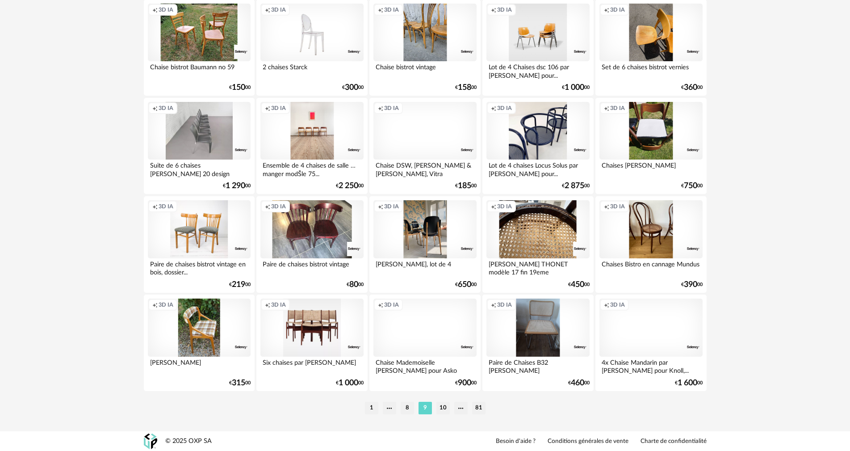
scroll to position [1747, 0]
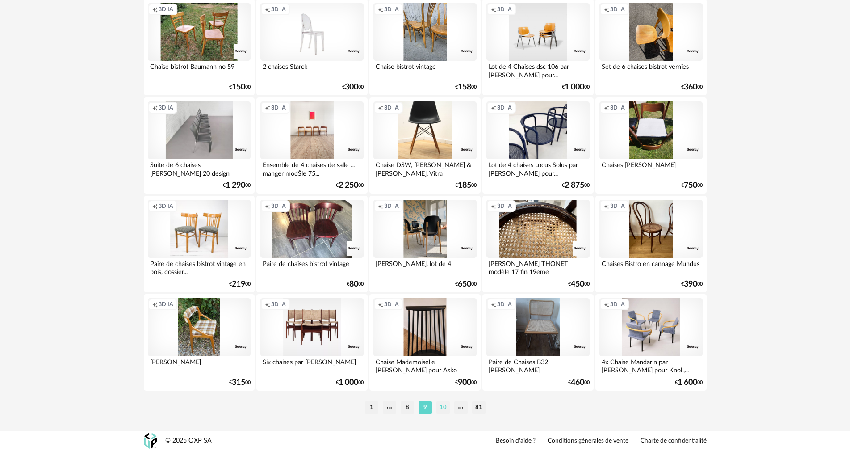
click at [442, 407] on li "10" at bounding box center [442, 407] width 13 height 13
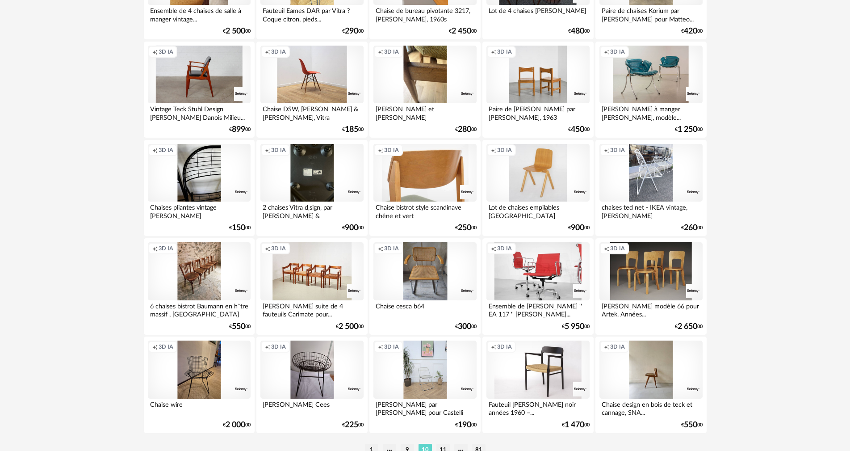
scroll to position [1747, 0]
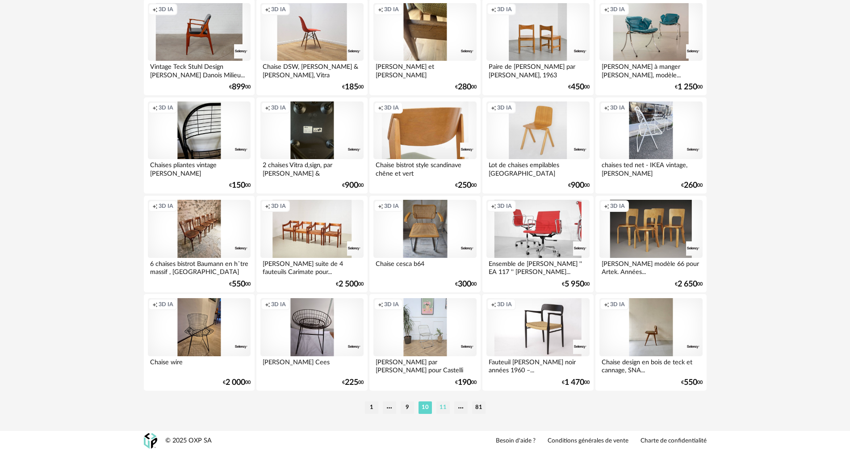
click at [439, 406] on li "11" at bounding box center [442, 407] width 13 height 13
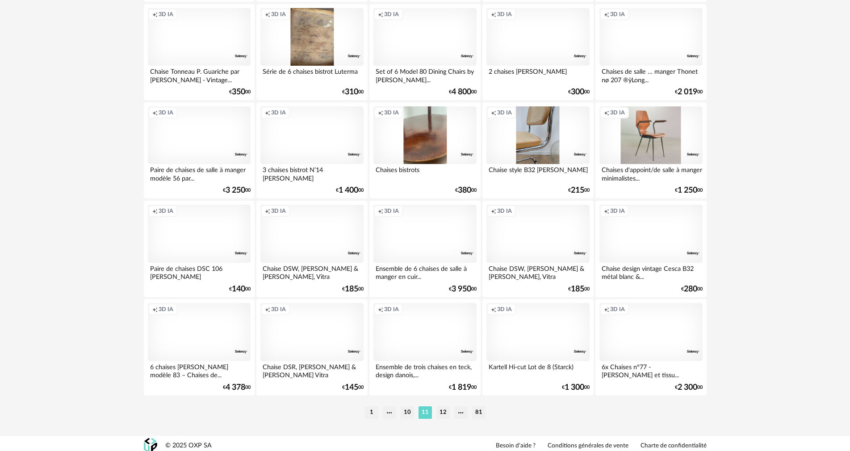
scroll to position [1747, 0]
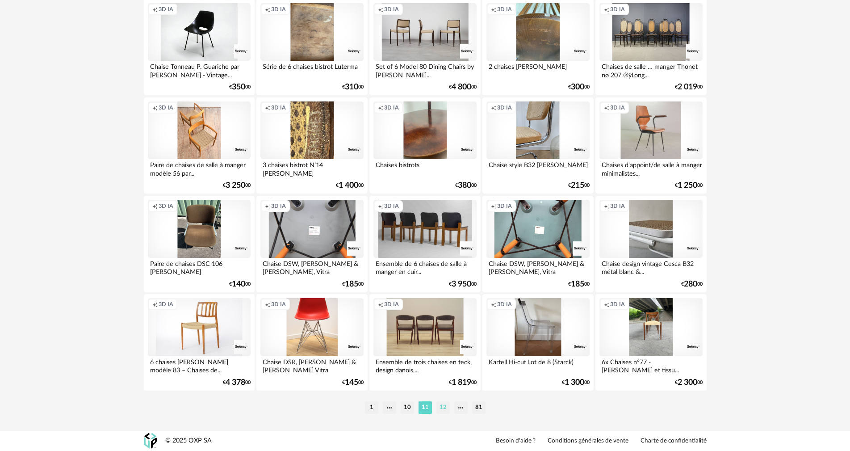
click at [442, 404] on li "12" at bounding box center [442, 407] width 13 height 13
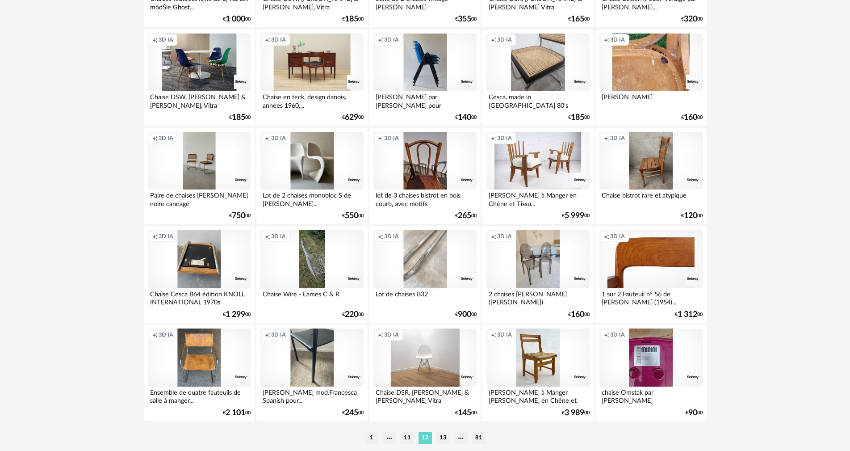
scroll to position [1747, 0]
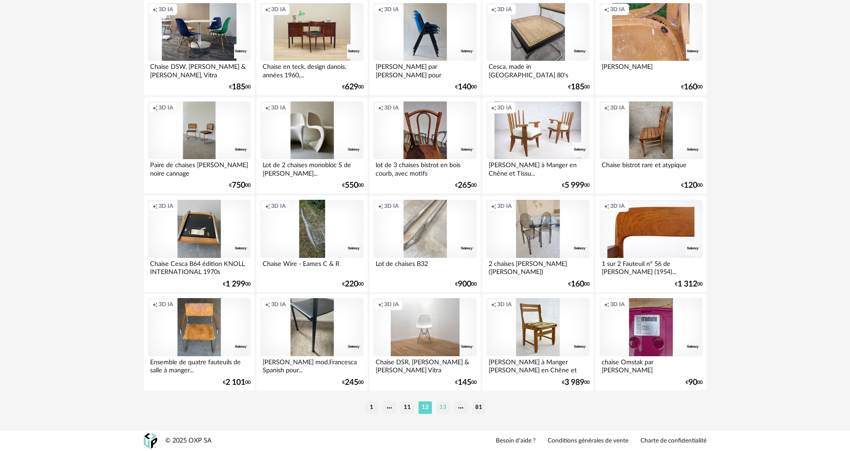
click at [444, 408] on li "13" at bounding box center [442, 407] width 13 height 13
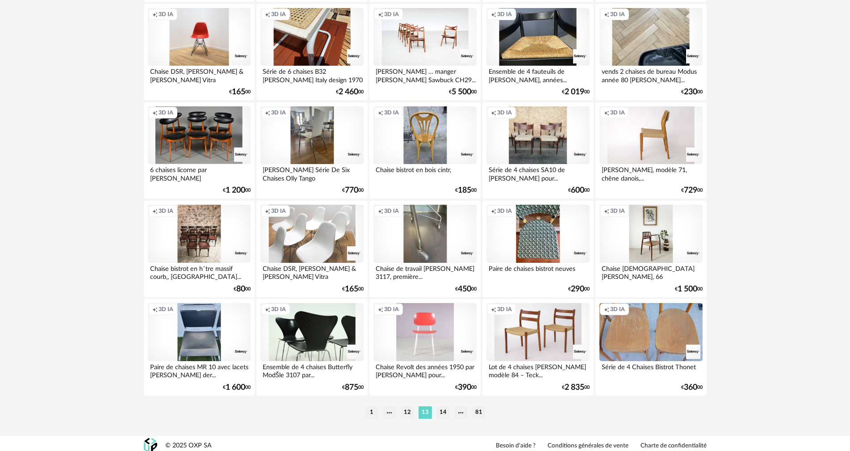
scroll to position [1747, 0]
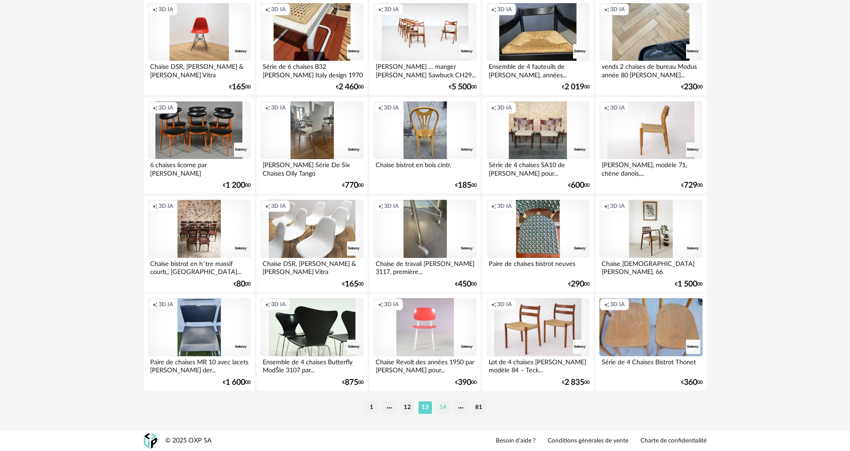
click at [439, 405] on li "14" at bounding box center [442, 407] width 13 height 13
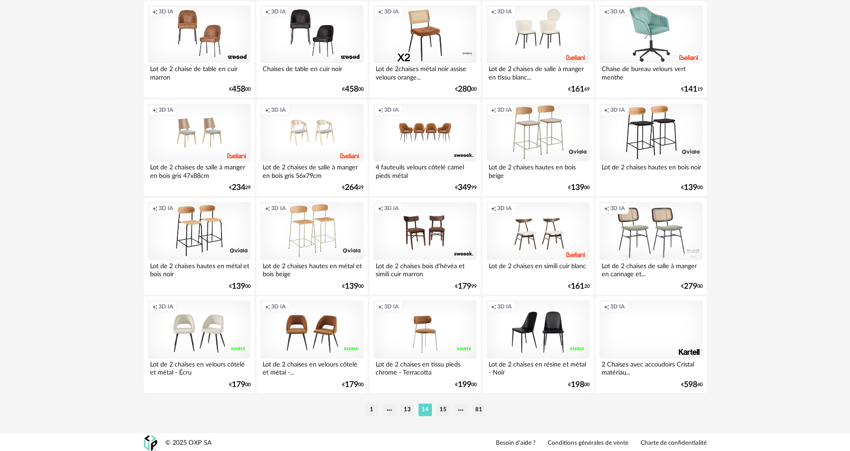
scroll to position [1747, 0]
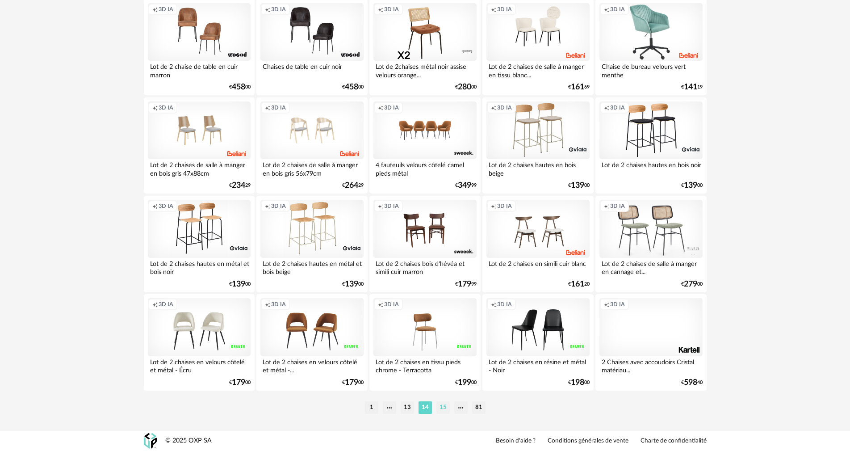
click at [445, 409] on li "15" at bounding box center [442, 407] width 13 height 13
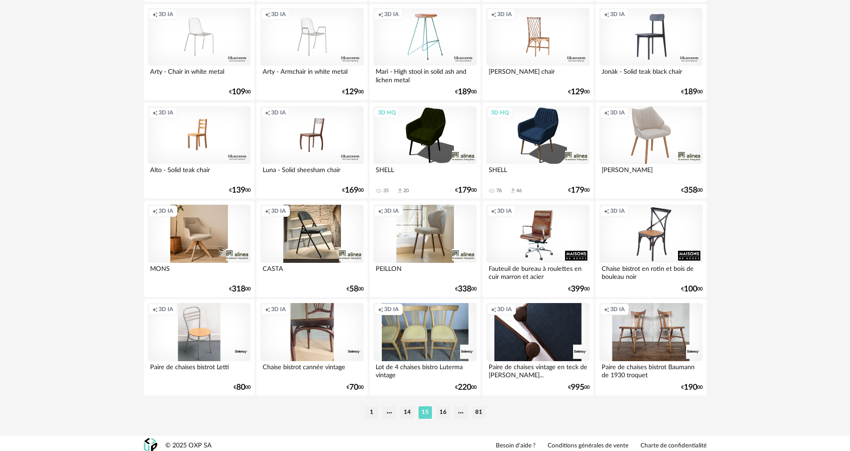
scroll to position [1747, 0]
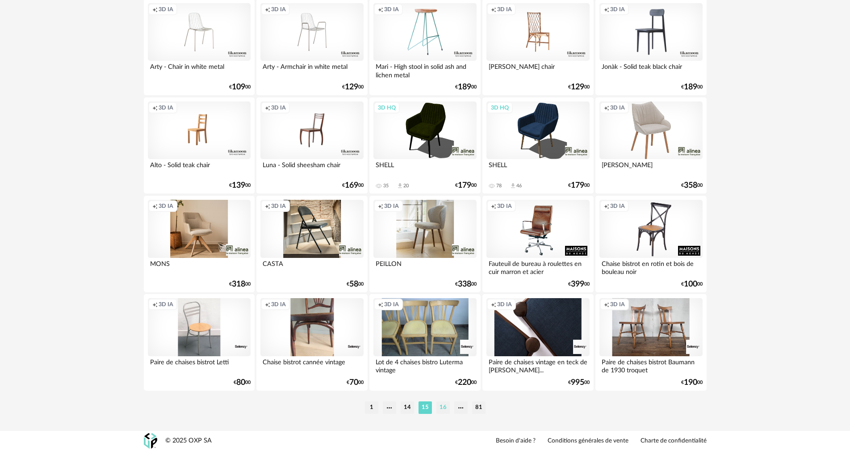
click at [442, 409] on li "16" at bounding box center [442, 407] width 13 height 13
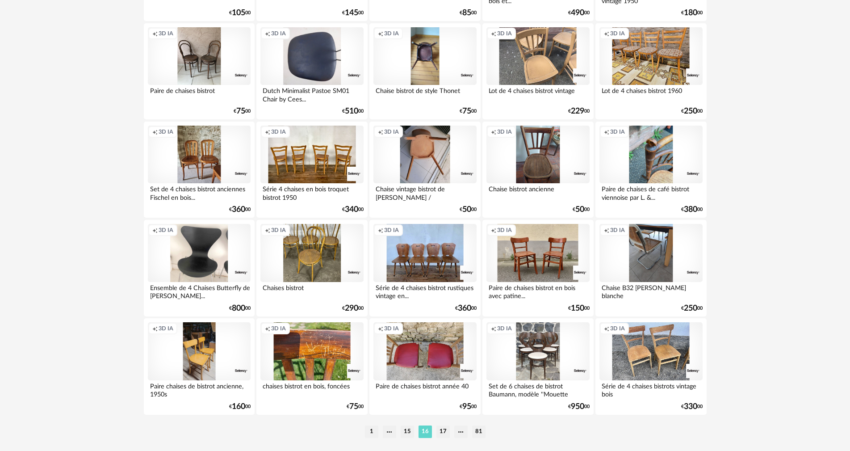
scroll to position [1747, 0]
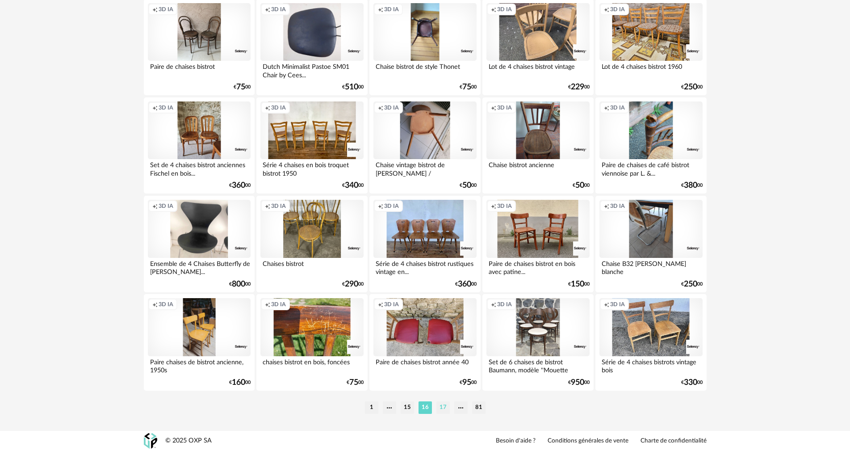
click at [445, 409] on li "17" at bounding box center [442, 407] width 13 height 13
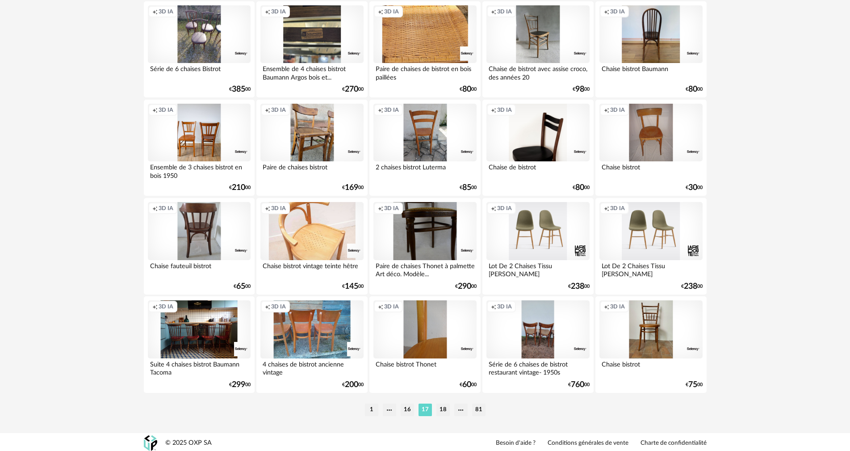
scroll to position [1747, 0]
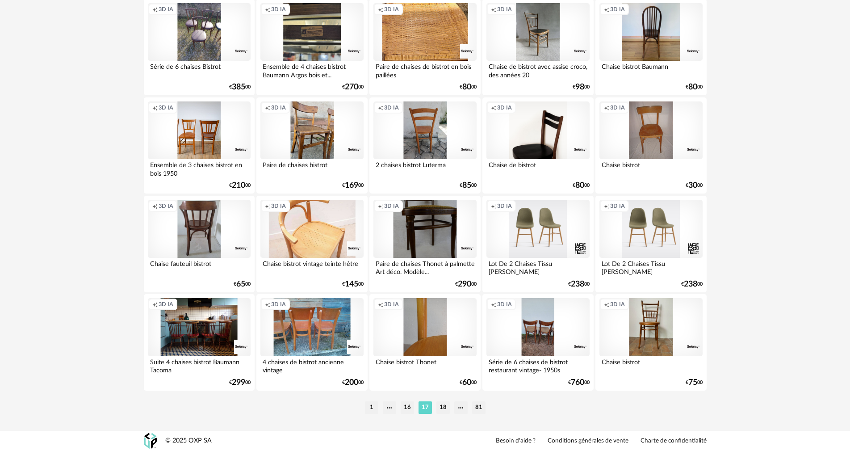
click at [442, 406] on li "18" at bounding box center [442, 407] width 13 height 13
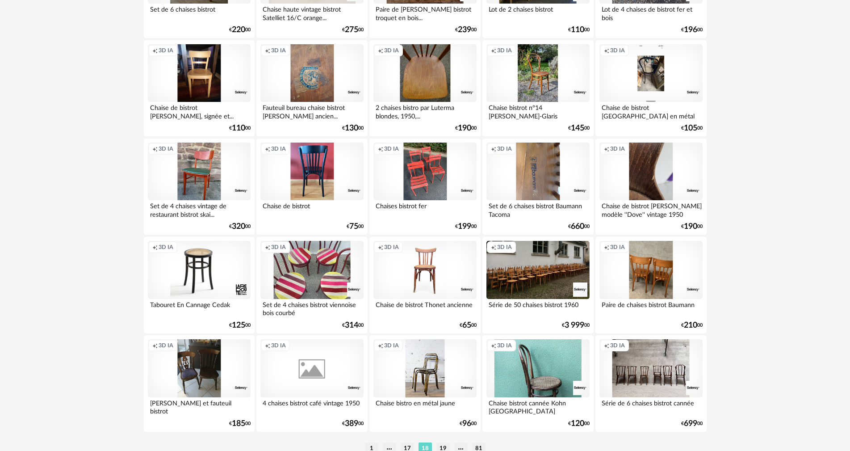
scroll to position [1747, 0]
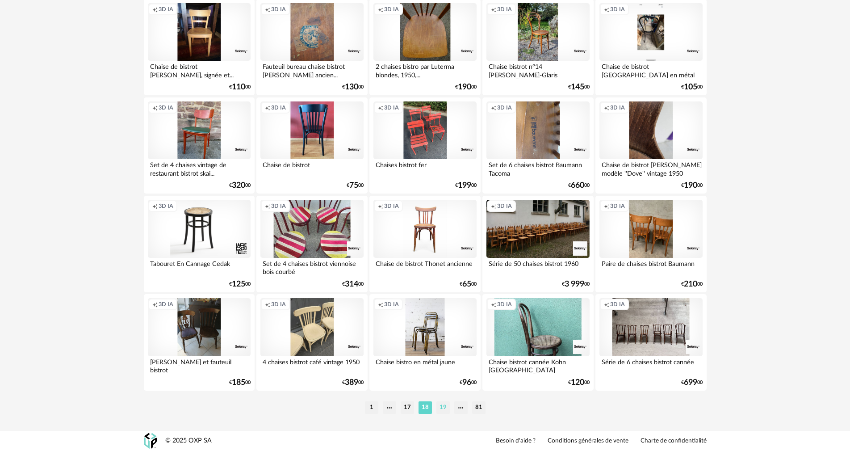
click at [439, 404] on li "19" at bounding box center [442, 407] width 13 height 13
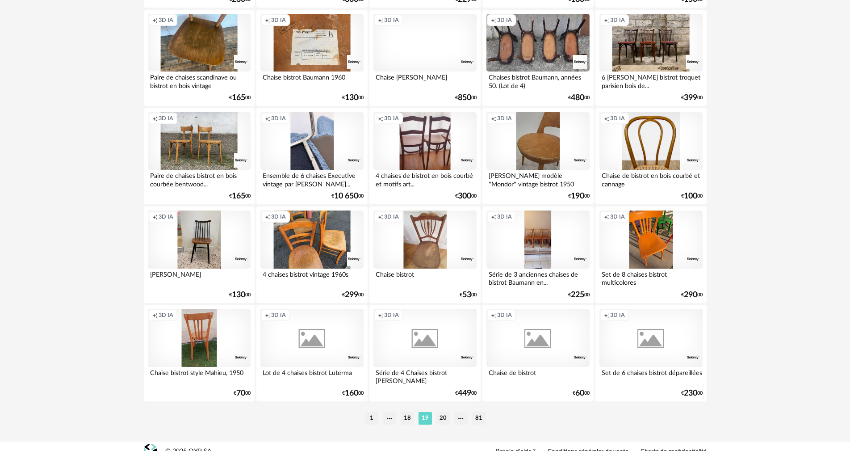
scroll to position [1747, 0]
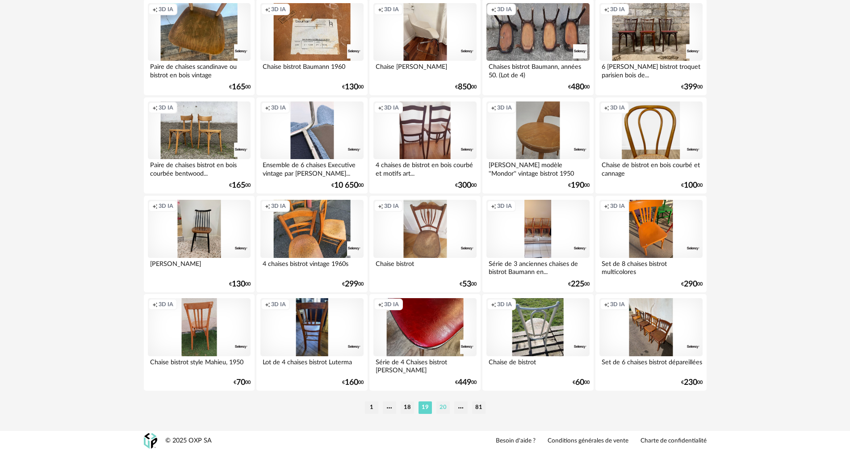
click at [445, 409] on li "20" at bounding box center [442, 407] width 13 height 13
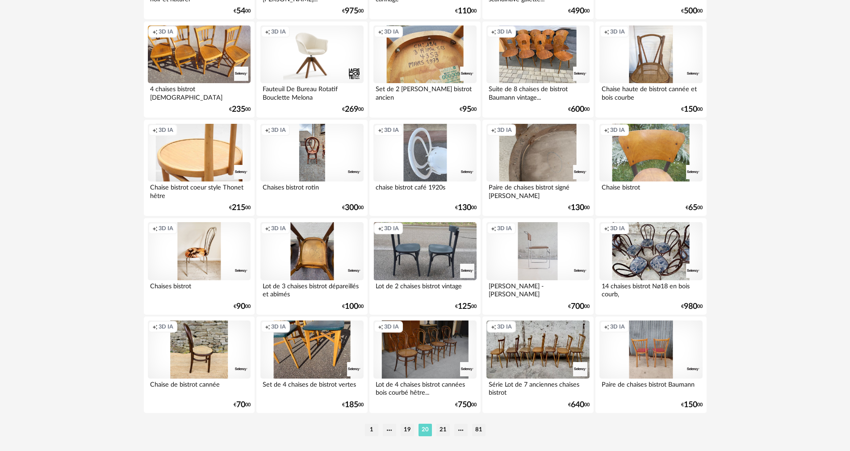
scroll to position [1747, 0]
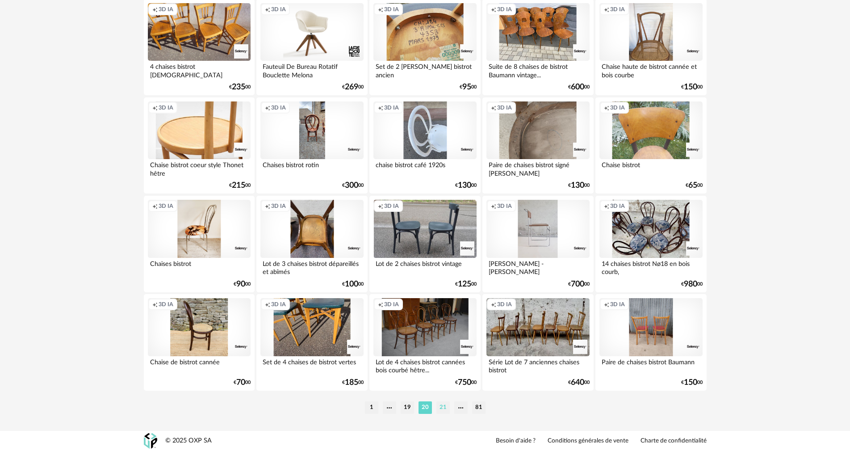
click at [443, 407] on li "21" at bounding box center [442, 407] width 13 height 13
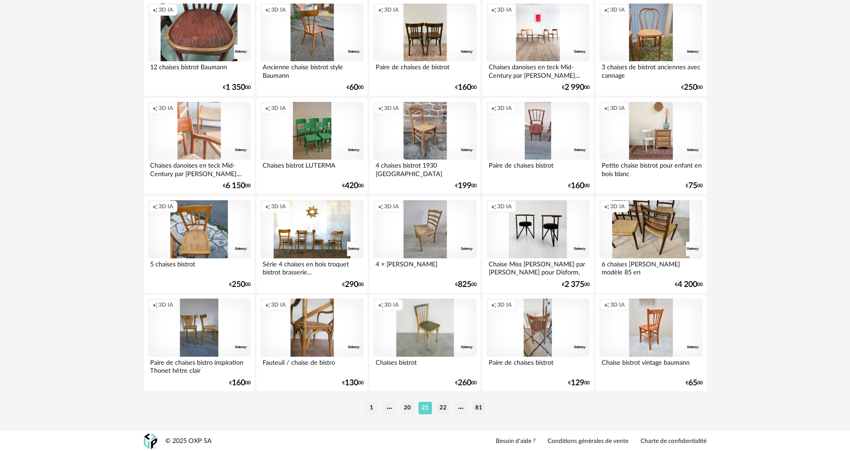
scroll to position [1747, 0]
click at [444, 407] on li "22" at bounding box center [442, 407] width 13 height 13
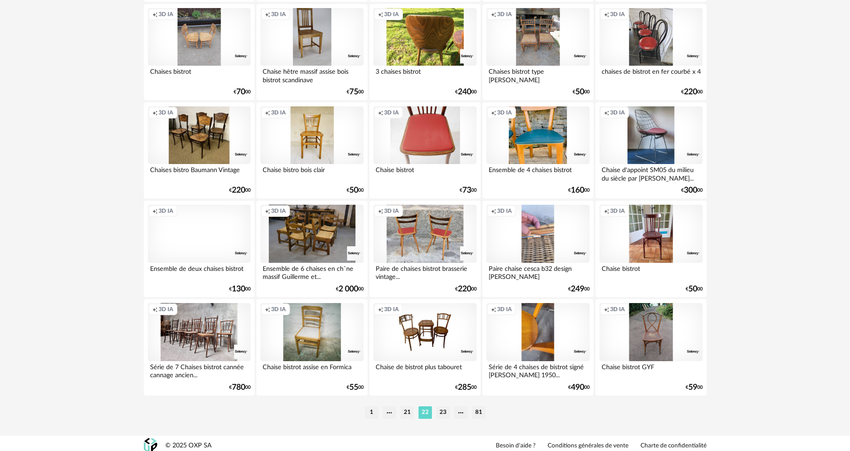
scroll to position [1747, 0]
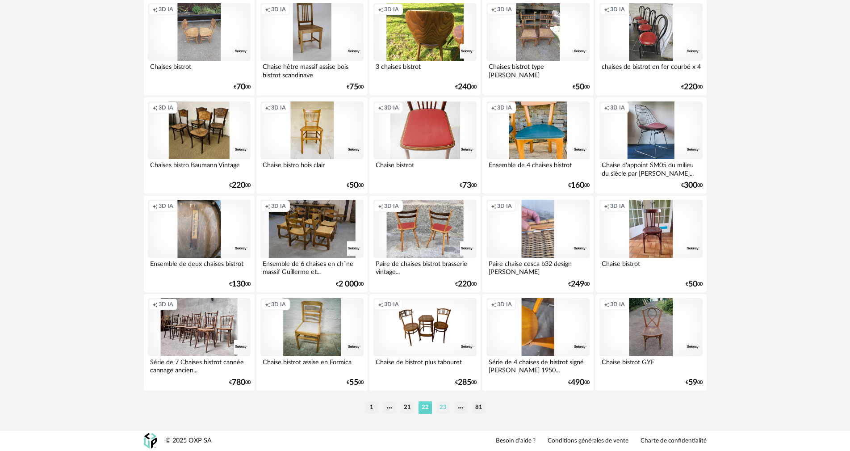
click at [443, 405] on li "23" at bounding box center [442, 407] width 13 height 13
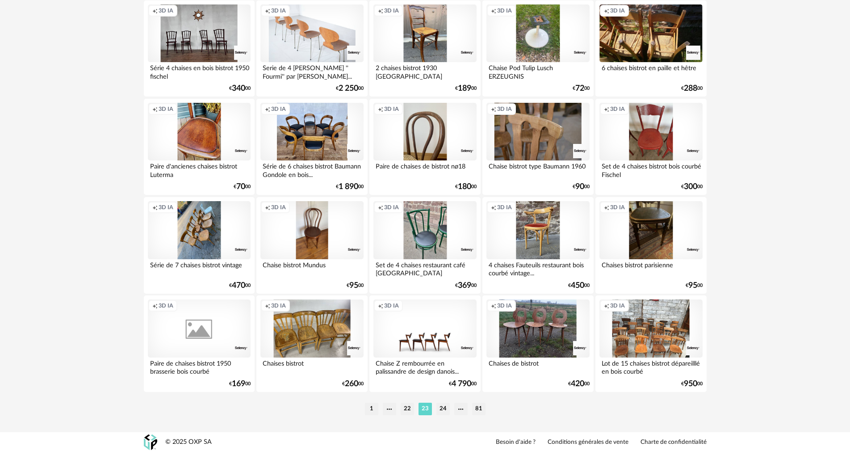
scroll to position [1747, 0]
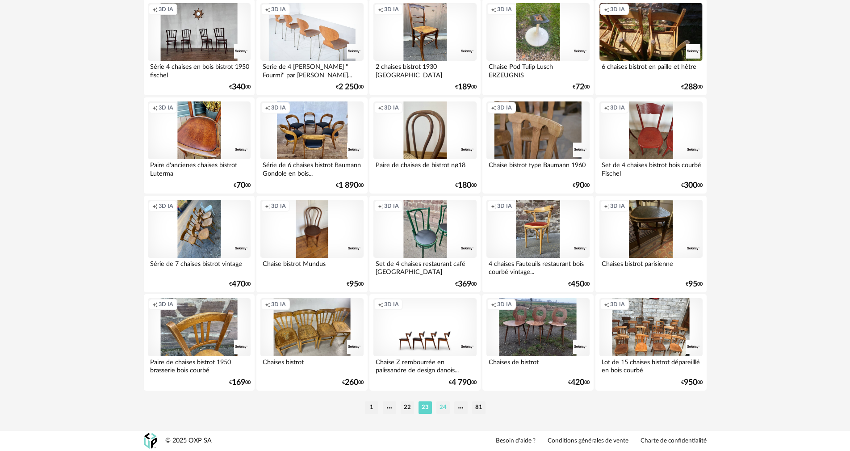
click at [441, 408] on li "24" at bounding box center [442, 407] width 13 height 13
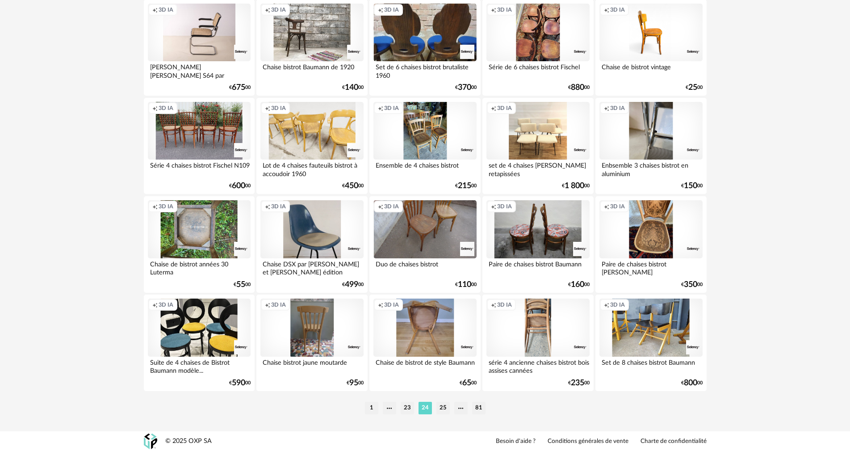
scroll to position [1747, 0]
click at [447, 406] on li "25" at bounding box center [442, 407] width 13 height 13
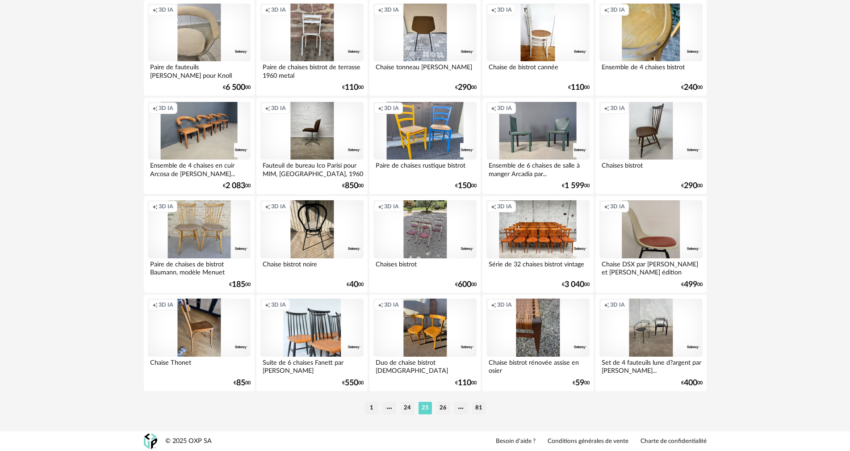
scroll to position [1747, 0]
click at [447, 405] on li "26" at bounding box center [442, 407] width 13 height 13
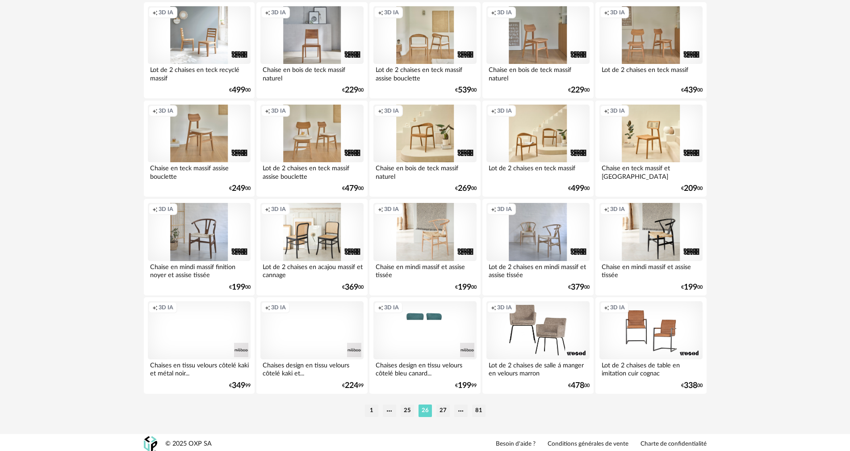
scroll to position [1747, 0]
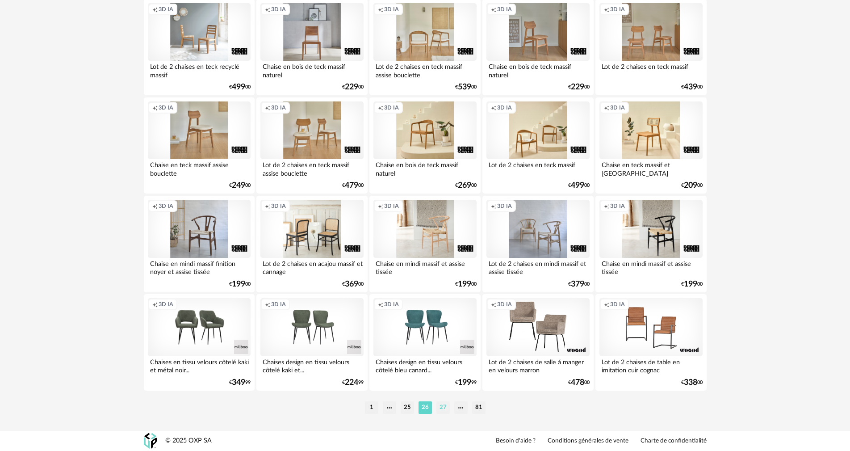
click at [439, 405] on li "27" at bounding box center [442, 407] width 13 height 13
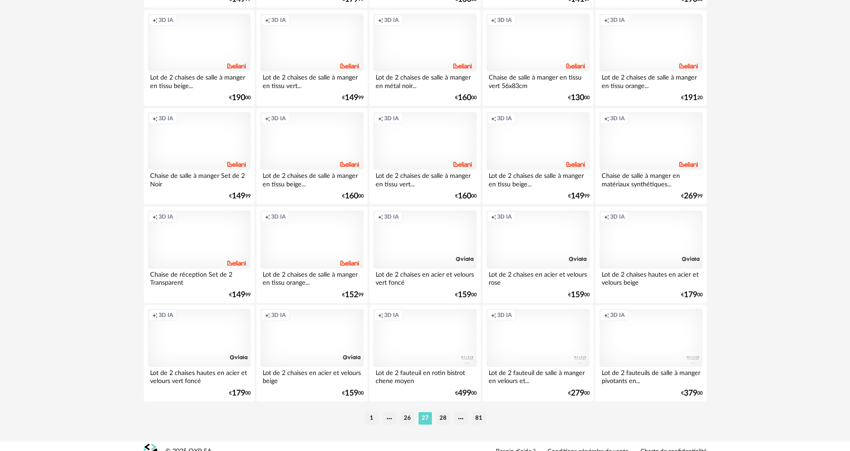
scroll to position [1747, 0]
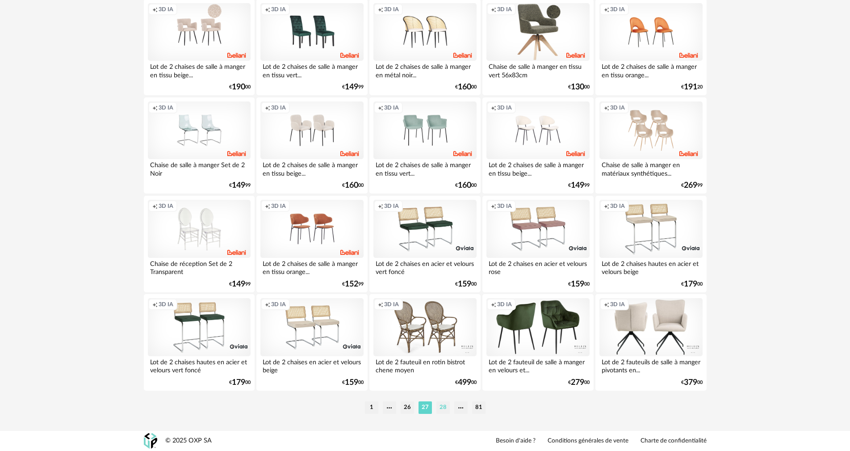
click at [446, 407] on li "28" at bounding box center [442, 407] width 13 height 13
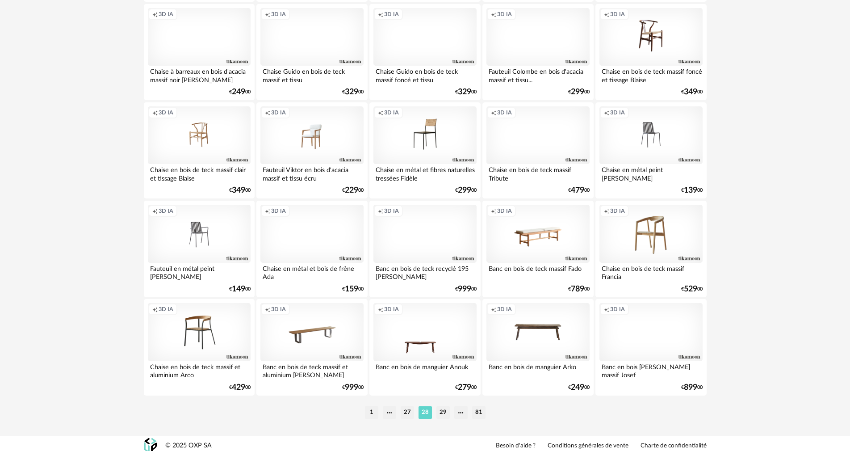
scroll to position [1747, 0]
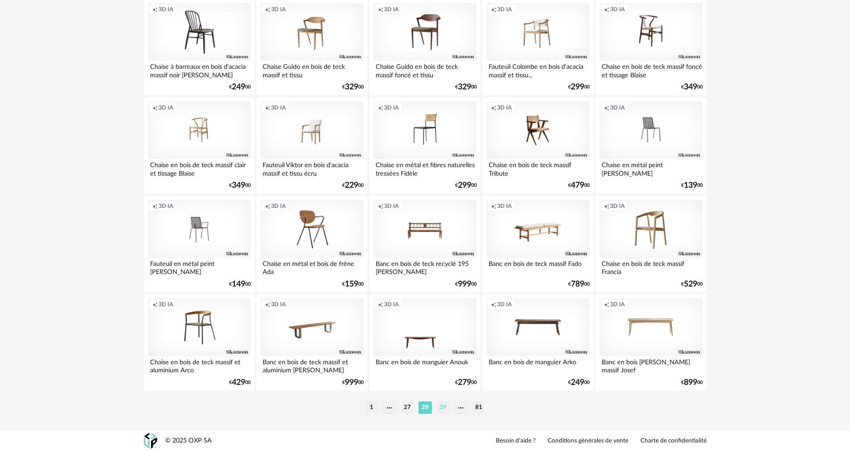
click at [438, 407] on li "29" at bounding box center [442, 407] width 13 height 13
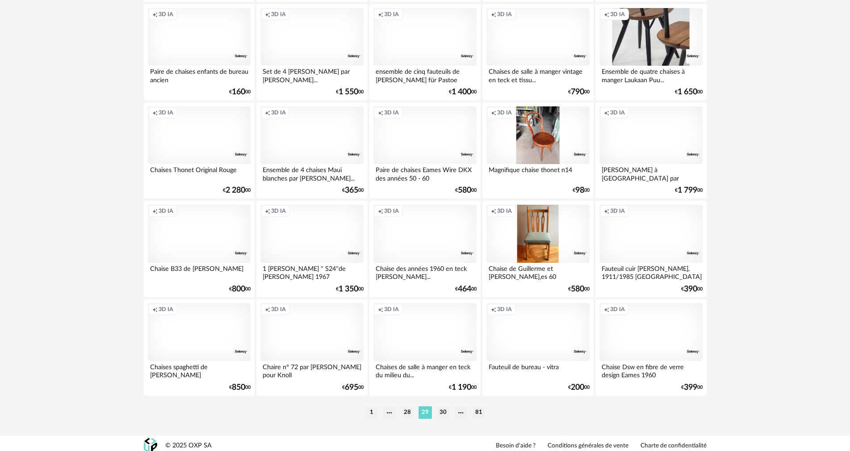
scroll to position [1747, 0]
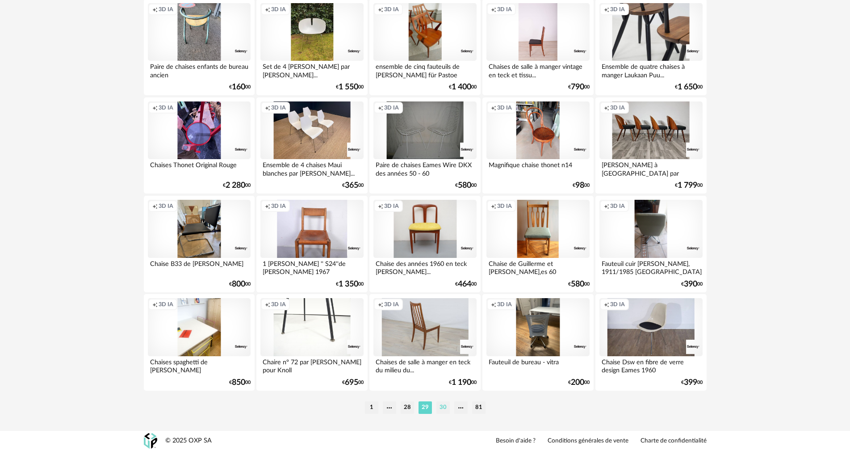
click at [442, 408] on li "30" at bounding box center [442, 407] width 13 height 13
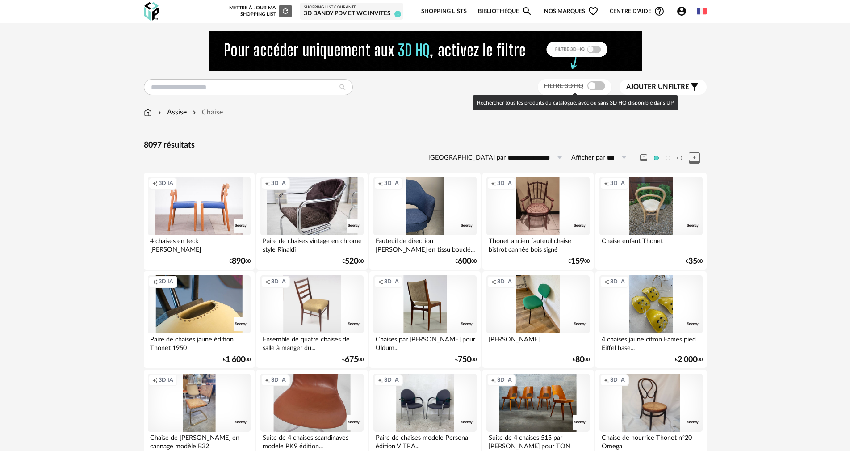
click at [596, 89] on span at bounding box center [596, 85] width 18 height 9
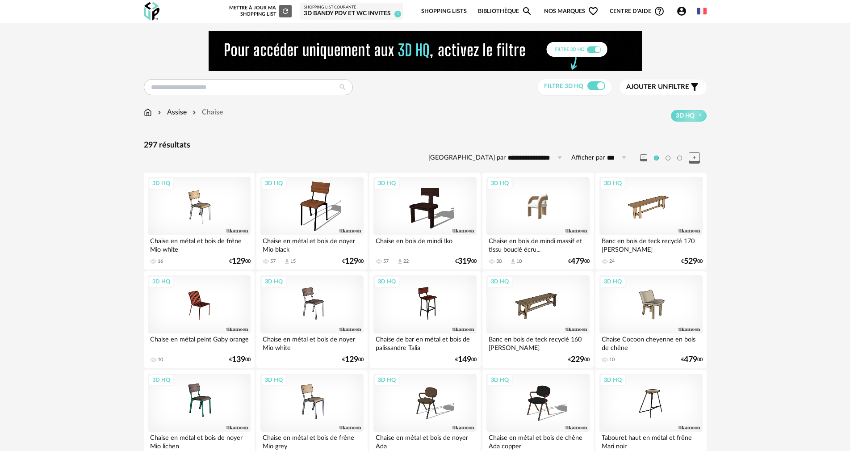
click at [532, 215] on div "3D HQ" at bounding box center [537, 206] width 103 height 58
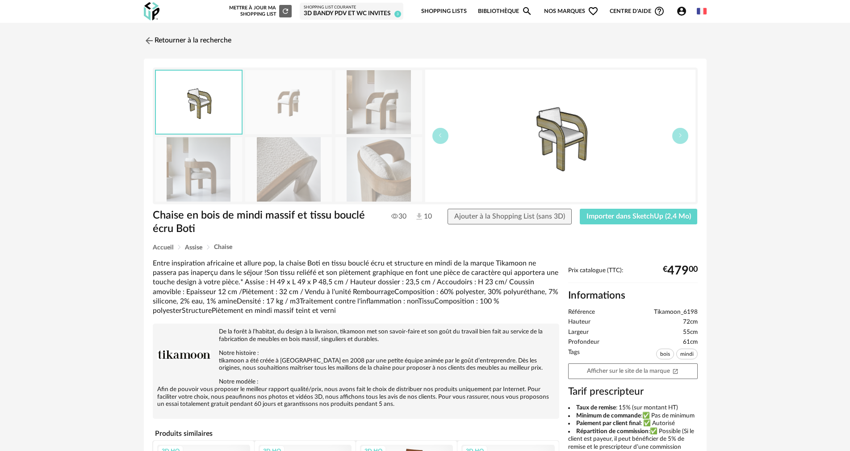
click at [367, 174] on img at bounding box center [378, 169] width 87 height 64
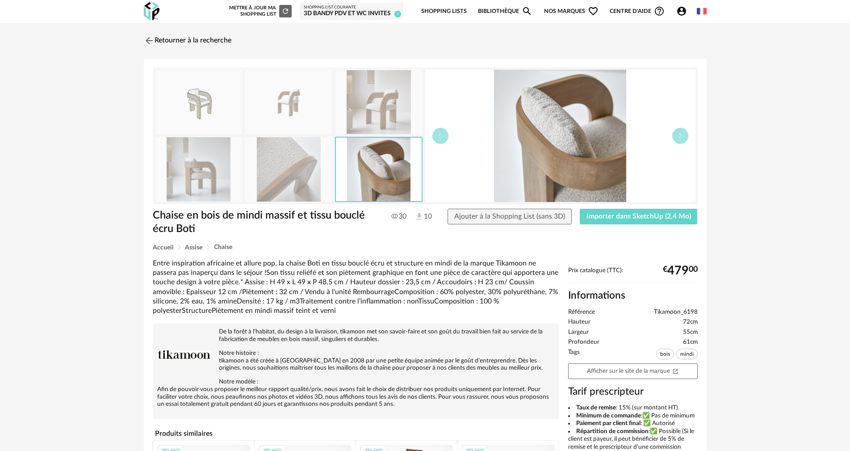
click at [369, 115] on img at bounding box center [378, 102] width 87 height 64
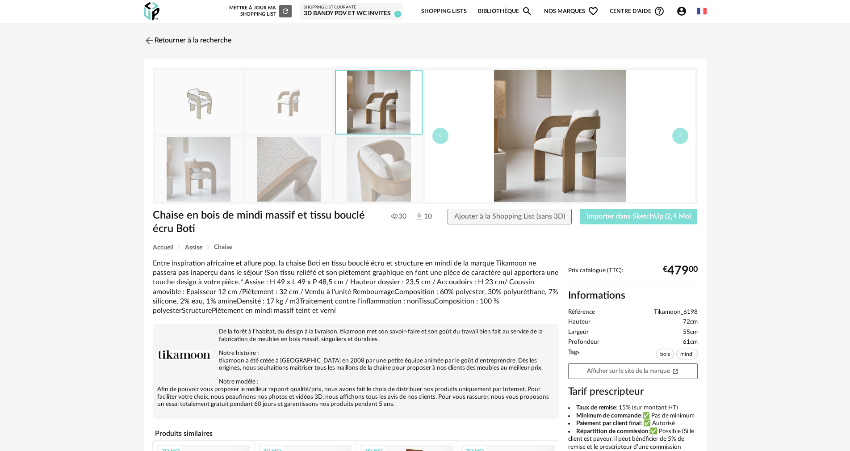
click at [636, 218] on span "Importer dans SketchUp (2,4 Mo)" at bounding box center [638, 216] width 104 height 7
